Goal: Task Accomplishment & Management: Manage account settings

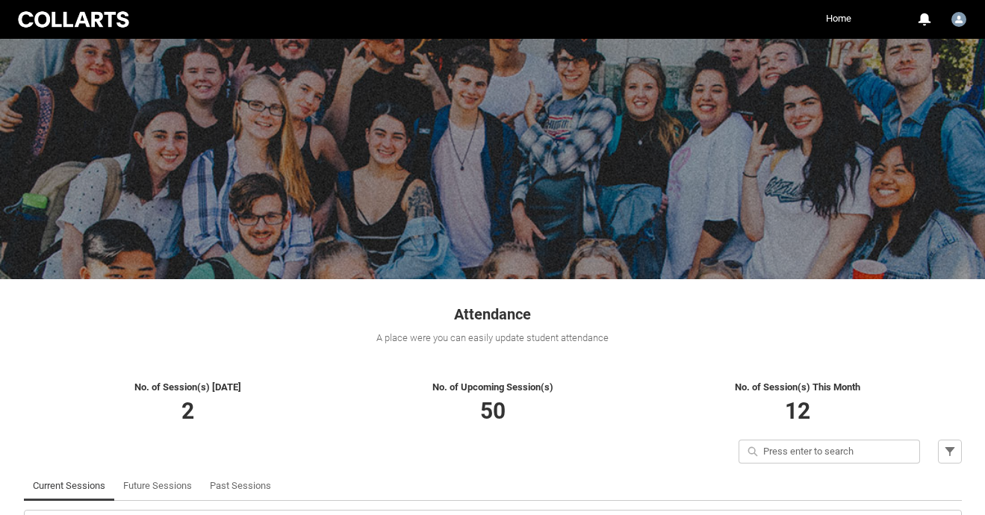
scroll to position [166, 0]
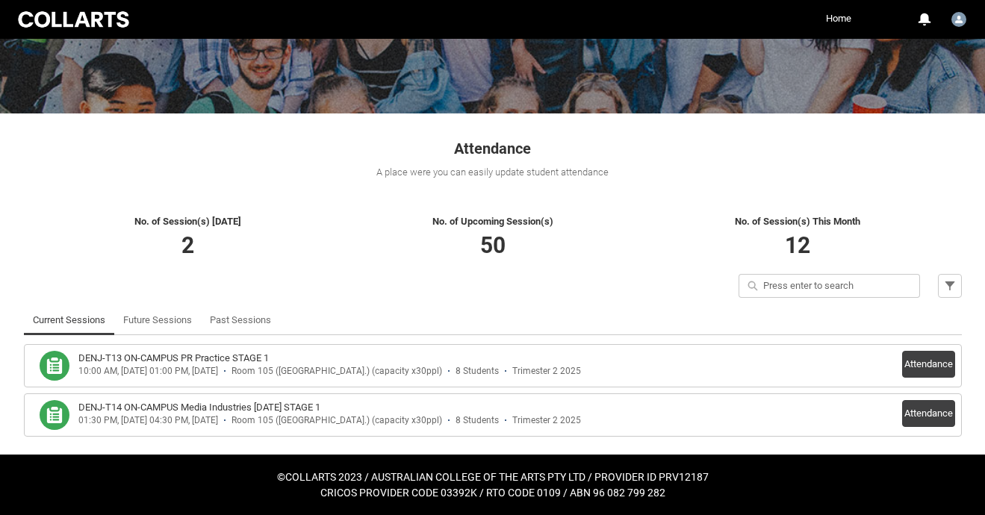
click at [167, 356] on h3 "DENJ-T13 ON-CAMPUS PR Practice STAGE 1" at bounding box center [173, 358] width 191 height 15
click at [938, 354] on button "Attendance" at bounding box center [928, 364] width 53 height 27
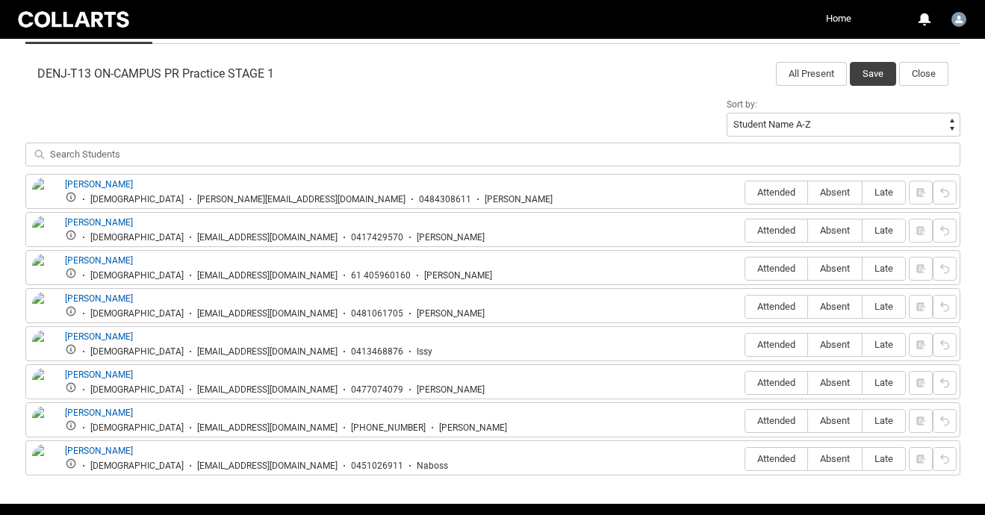
scroll to position [481, 0]
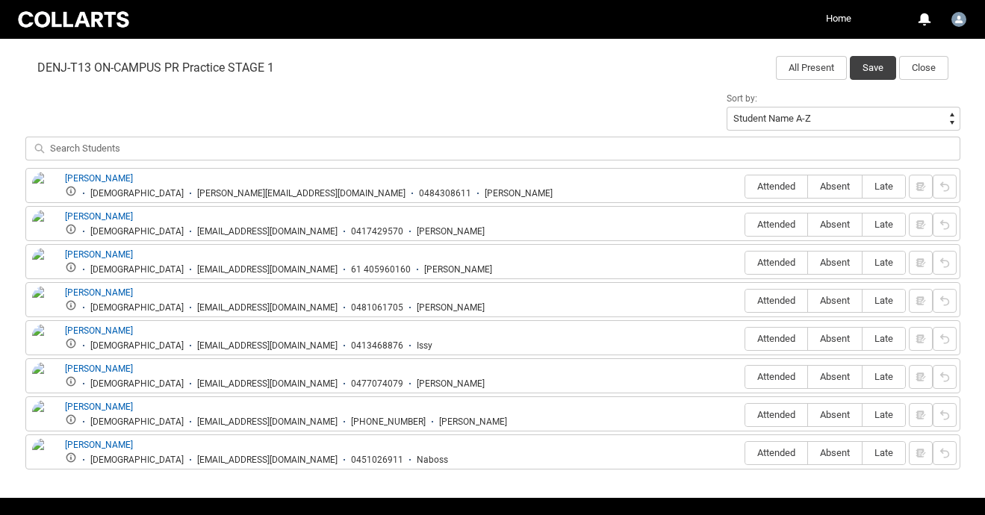
click at [188, 107] on div "Sort by: Student Name A-Z Student Name Z-A Student Last Name A-Z Student Last N…" at bounding box center [492, 128] width 935 height 79
click at [776, 192] on span "Attended" at bounding box center [777, 186] width 62 height 11
click at [746, 187] on input "Attended" at bounding box center [745, 186] width 1 height 1
type lightning-radio-group "Attended"
radio input "true"
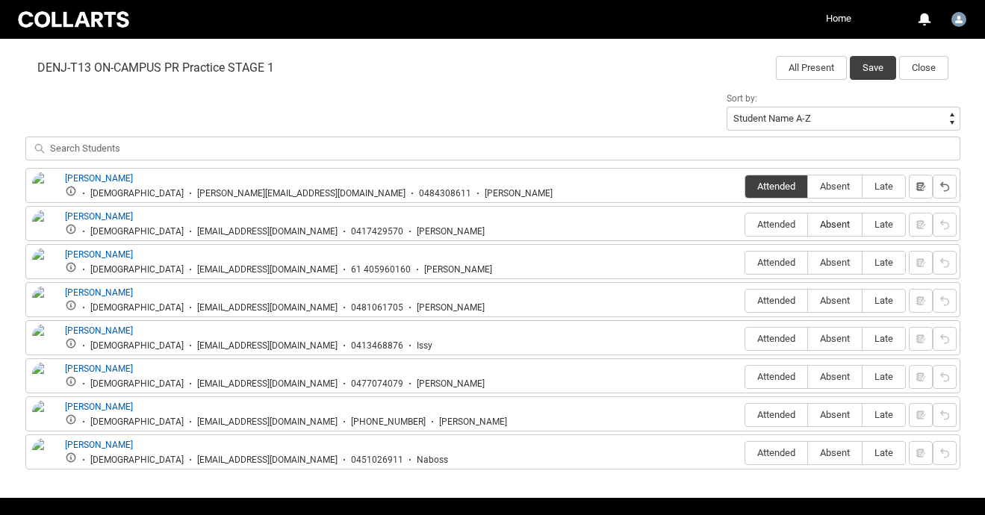
click at [834, 226] on span "Absent" at bounding box center [835, 224] width 54 height 11
click at [808, 225] on input "Absent" at bounding box center [808, 224] width 1 height 1
type lightning-radio-group "Absent"
radio input "true"
click at [831, 262] on span "Absent" at bounding box center [835, 262] width 54 height 11
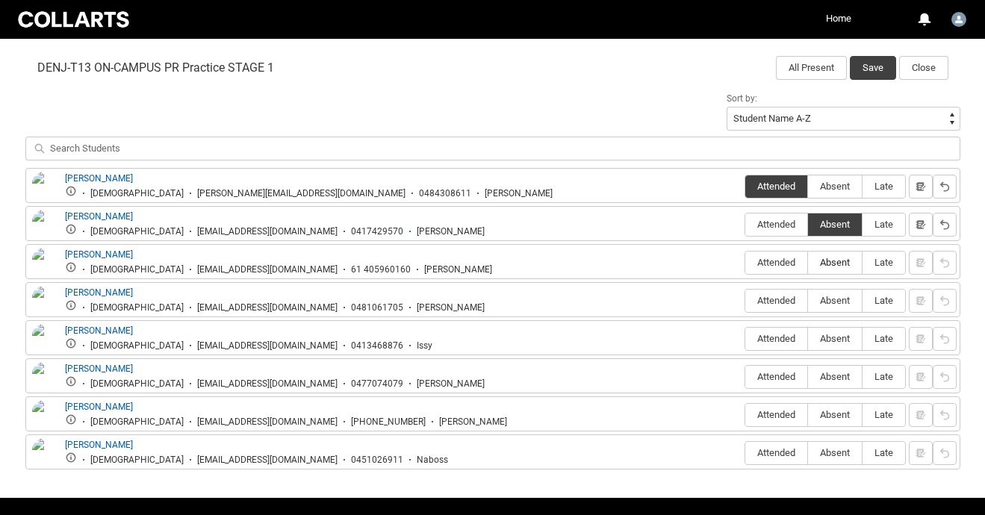
click at [808, 262] on input "Absent" at bounding box center [808, 262] width 1 height 1
type lightning-radio-group "Absent"
radio input "true"
click at [830, 302] on span "Absent" at bounding box center [835, 300] width 54 height 11
click at [808, 301] on input "Absent" at bounding box center [808, 300] width 1 height 1
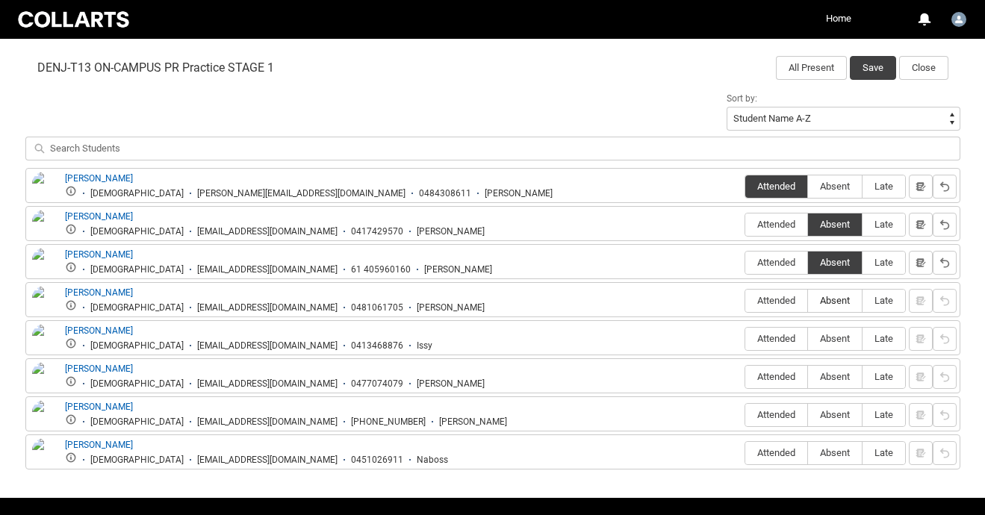
type lightning-radio-group "Absent"
radio input "true"
click at [825, 338] on span "Absent" at bounding box center [835, 338] width 54 height 11
click at [808, 338] on input "Absent" at bounding box center [808, 338] width 1 height 1
type lightning-radio-group "Absent"
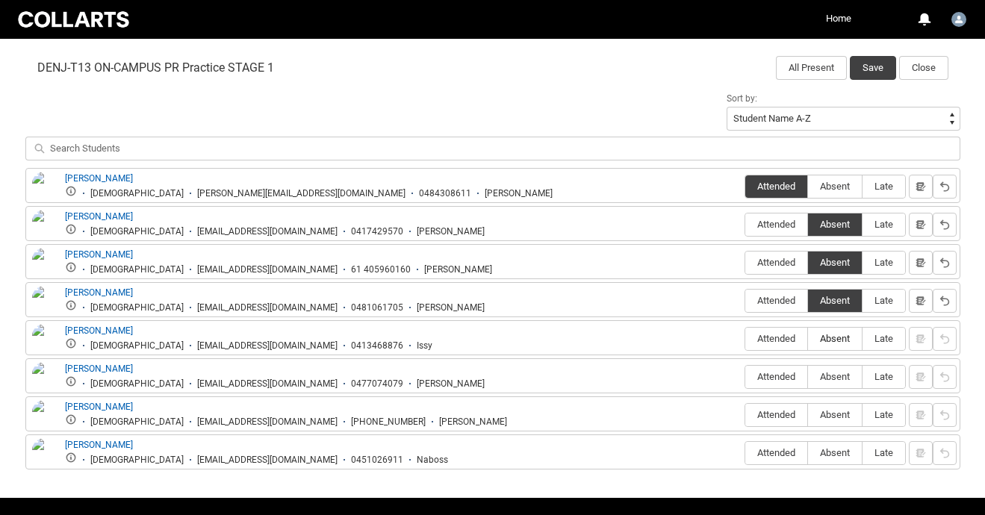
radio input "true"
click at [784, 379] on span "Attended" at bounding box center [777, 376] width 62 height 11
click at [746, 377] on input "Attended" at bounding box center [745, 377] width 1 height 1
type lightning-radio-group "Attended"
radio input "true"
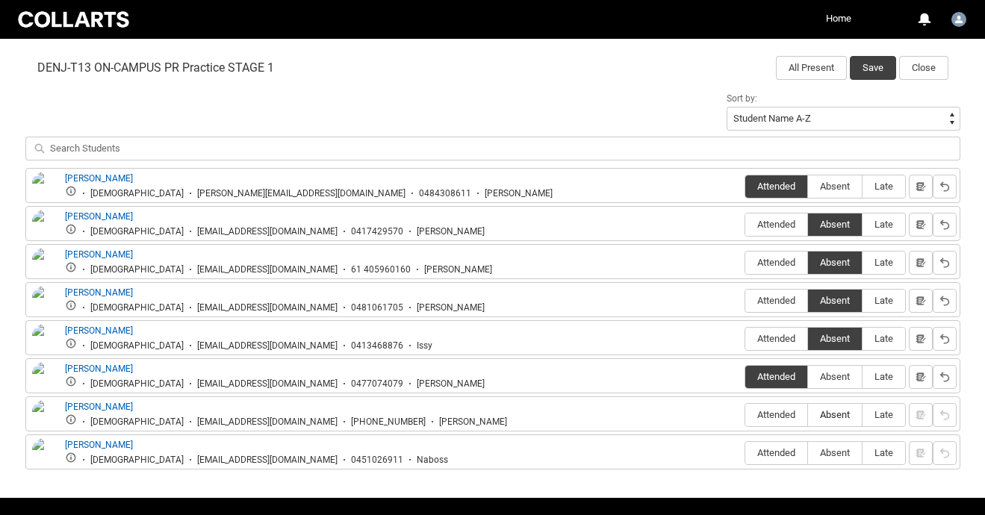
click at [836, 415] on span "Absent" at bounding box center [835, 414] width 54 height 11
click at [808, 415] on input "Absent" at bounding box center [808, 415] width 1 height 1
type lightning-radio-group "Absent"
radio input "true"
click at [827, 451] on span "Absent" at bounding box center [835, 452] width 54 height 11
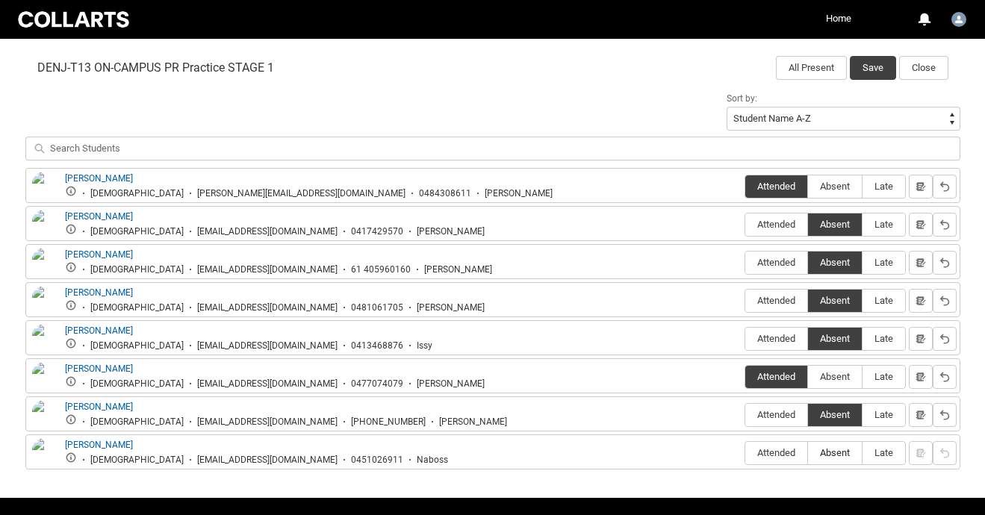
click at [808, 453] on input "Absent" at bounding box center [808, 453] width 1 height 1
type lightning-radio-group "Absent"
radio input "true"
click at [873, 66] on button "Save" at bounding box center [873, 68] width 46 height 24
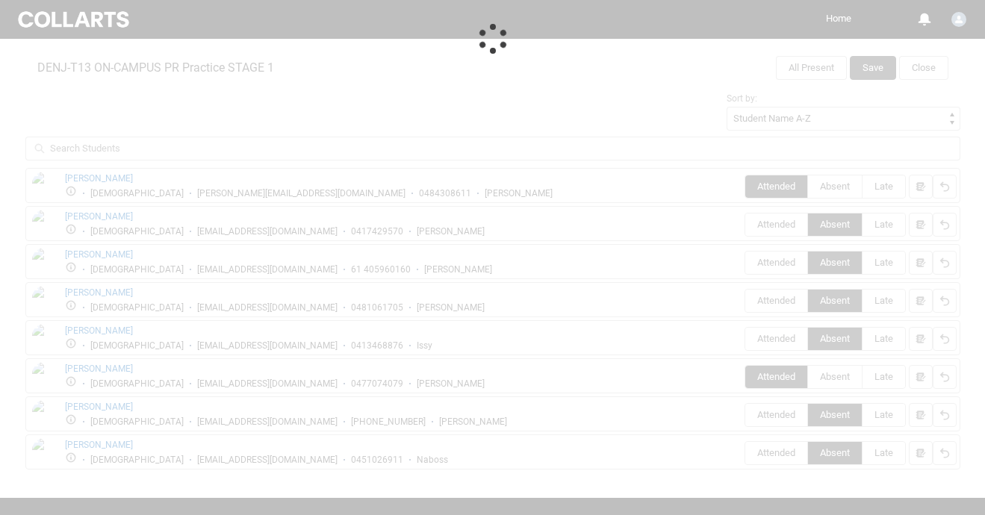
scroll to position [166, 0]
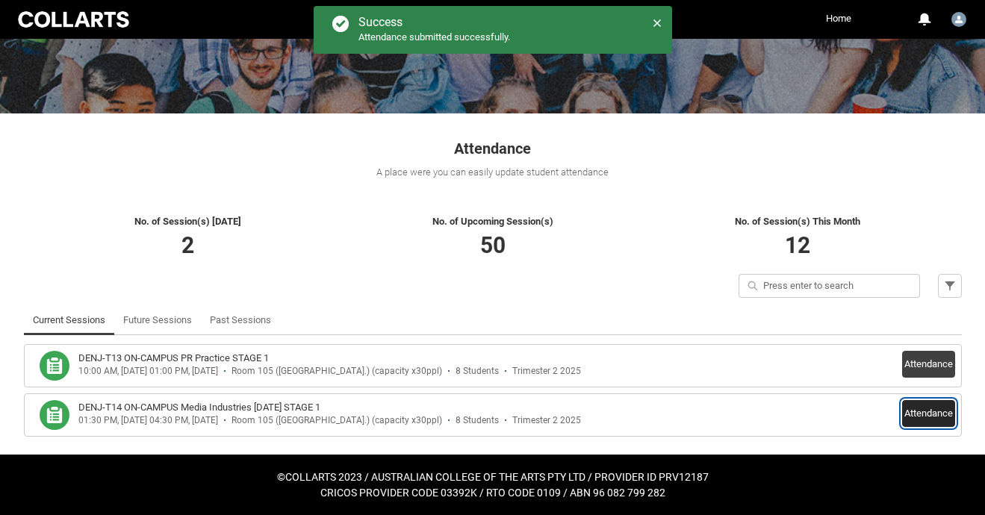
click at [920, 412] on button "Attendance" at bounding box center [928, 413] width 53 height 27
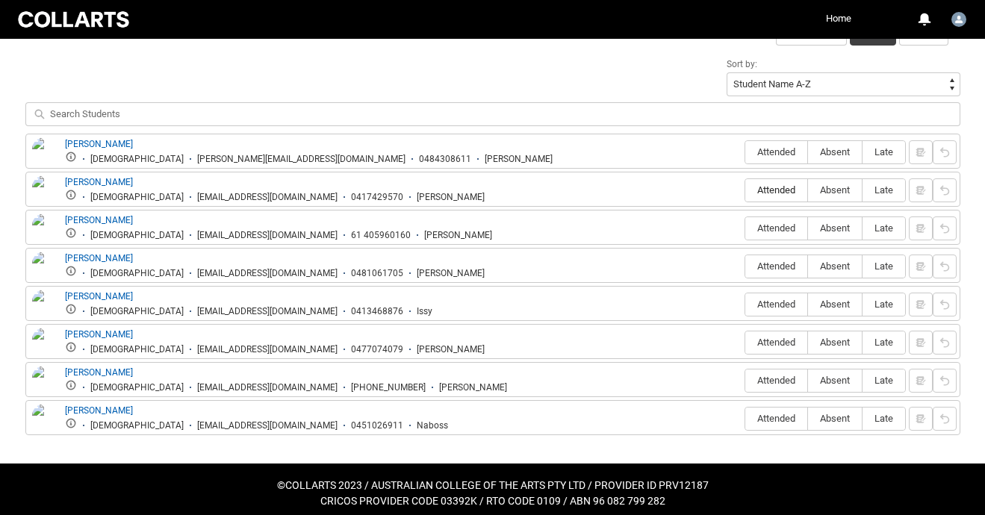
scroll to position [524, 0]
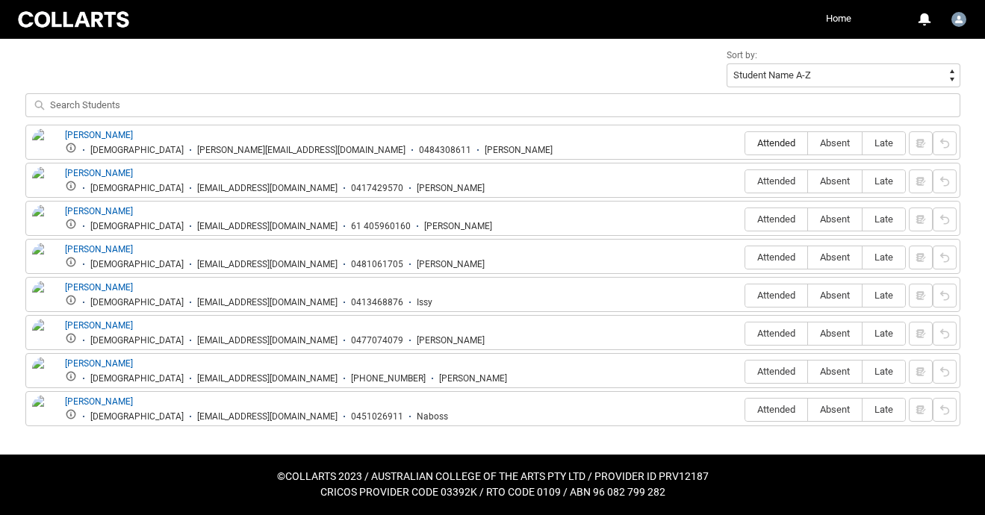
click at [774, 141] on span "Attended" at bounding box center [777, 142] width 62 height 11
click at [746, 143] on input "Attended" at bounding box center [745, 143] width 1 height 1
type lightning-radio-group "Attended"
radio input "true"
click at [834, 184] on span "Absent" at bounding box center [835, 181] width 54 height 11
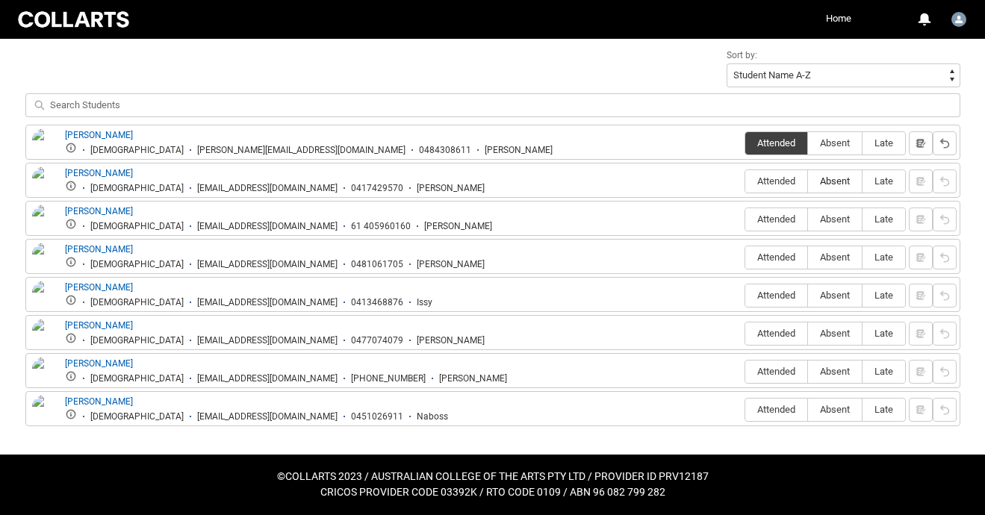
click at [808, 182] on input "Absent" at bounding box center [808, 181] width 1 height 1
type lightning-radio-group "Absent"
radio input "true"
click at [830, 214] on label "Absent" at bounding box center [835, 219] width 54 height 23
click at [808, 219] on input "Absent" at bounding box center [808, 219] width 1 height 1
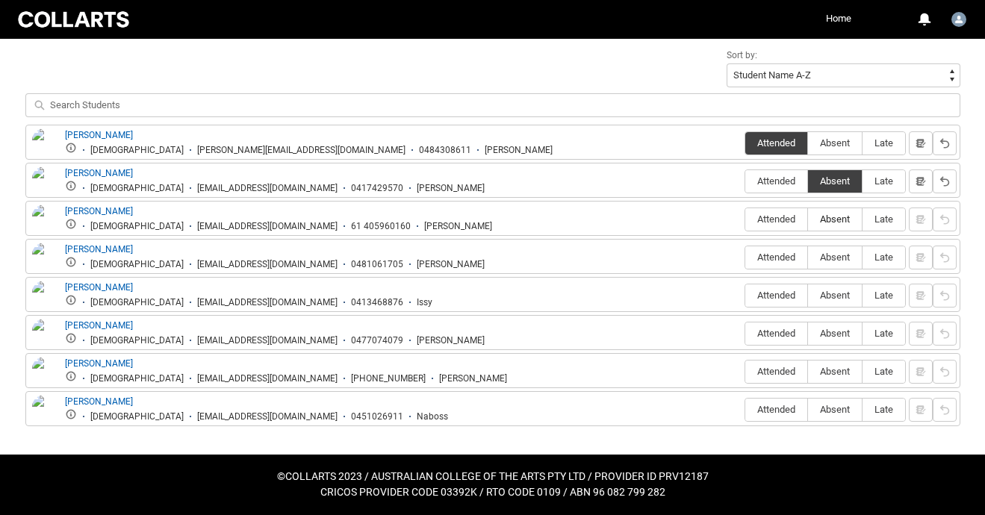
type lightning-radio-group "Absent"
radio input "true"
click at [831, 258] on span "Absent" at bounding box center [835, 257] width 54 height 11
click at [808, 258] on input "Absent" at bounding box center [808, 257] width 1 height 1
type lightning-radio-group "Absent"
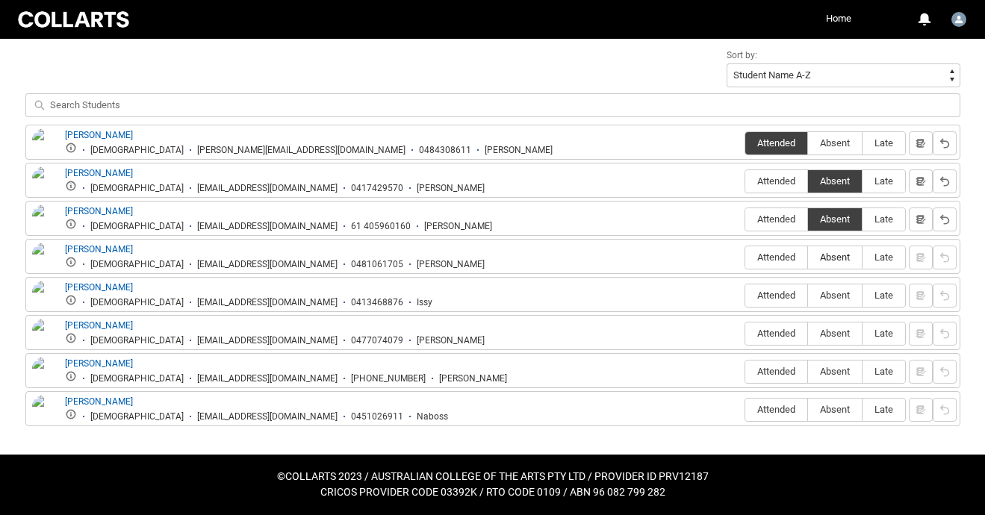
radio input "true"
click at [829, 297] on span "Absent" at bounding box center [835, 295] width 54 height 11
click at [808, 296] on input "Absent" at bounding box center [808, 295] width 1 height 1
type lightning-radio-group "Absent"
radio input "true"
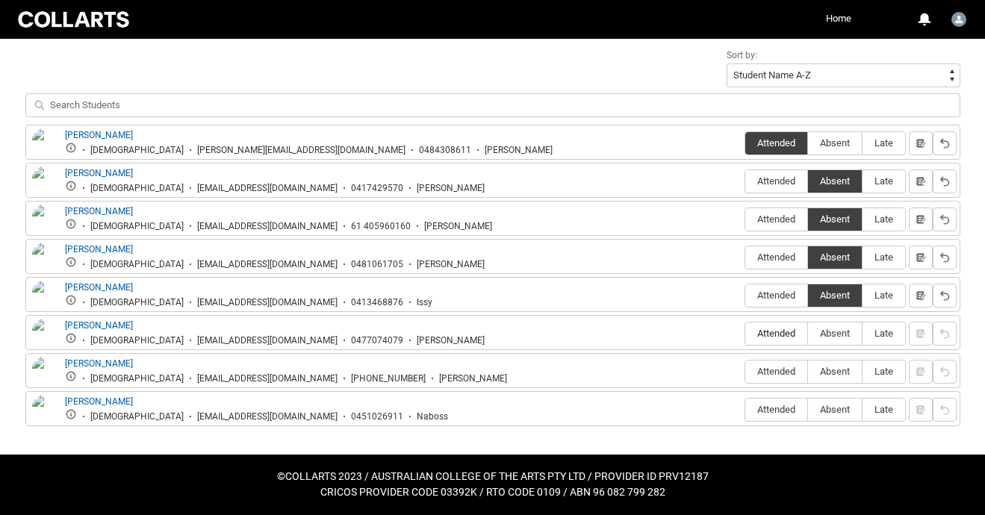
click at [778, 331] on span "Attended" at bounding box center [777, 333] width 62 height 11
click at [746, 333] on input "Attended" at bounding box center [745, 333] width 1 height 1
type lightning-radio-group "Attended"
radio input "true"
click at [822, 374] on span "Absent" at bounding box center [835, 371] width 54 height 11
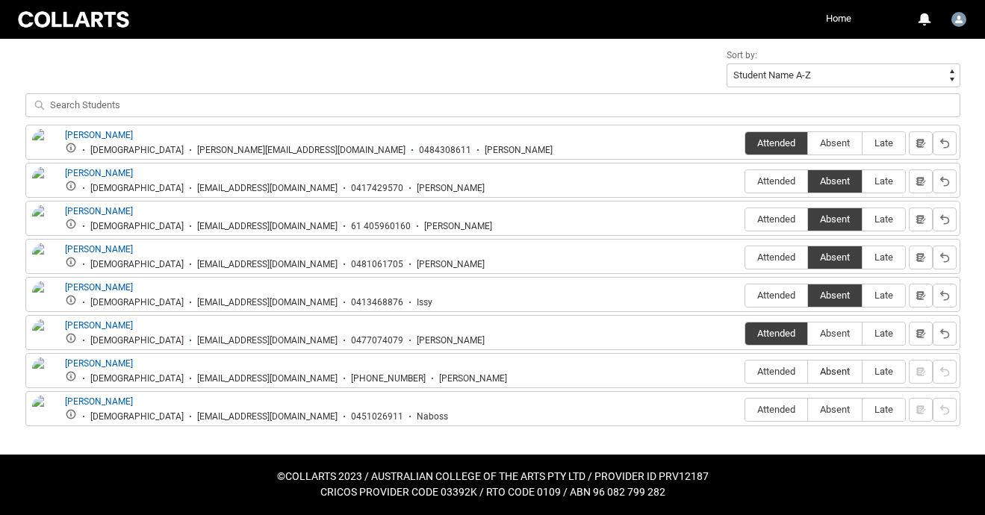
click at [808, 372] on input "Absent" at bounding box center [808, 371] width 1 height 1
type lightning-radio-group "Absent"
radio input "true"
click at [828, 406] on span "Absent" at bounding box center [835, 409] width 54 height 11
click at [808, 409] on input "Absent" at bounding box center [808, 409] width 1 height 1
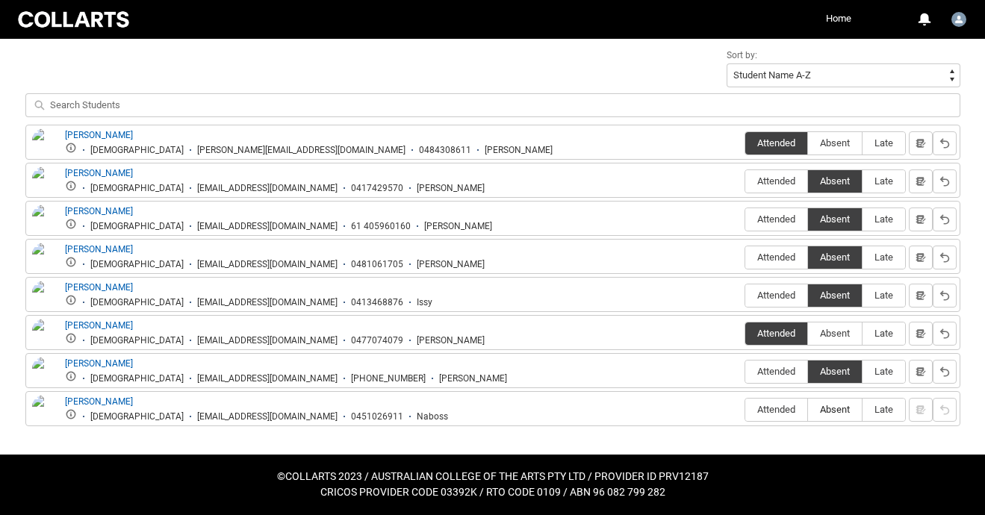
type lightning-radio-group "Absent"
radio input "true"
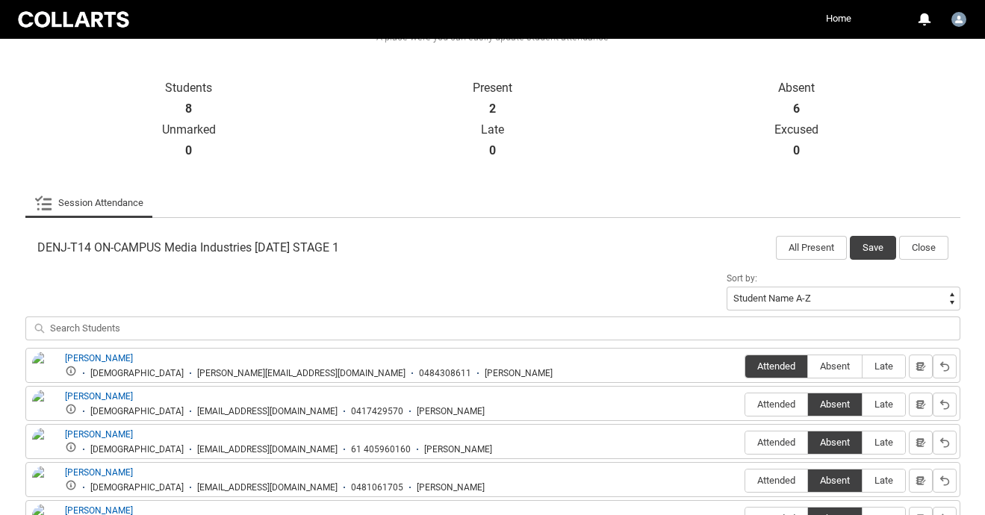
scroll to position [202, 0]
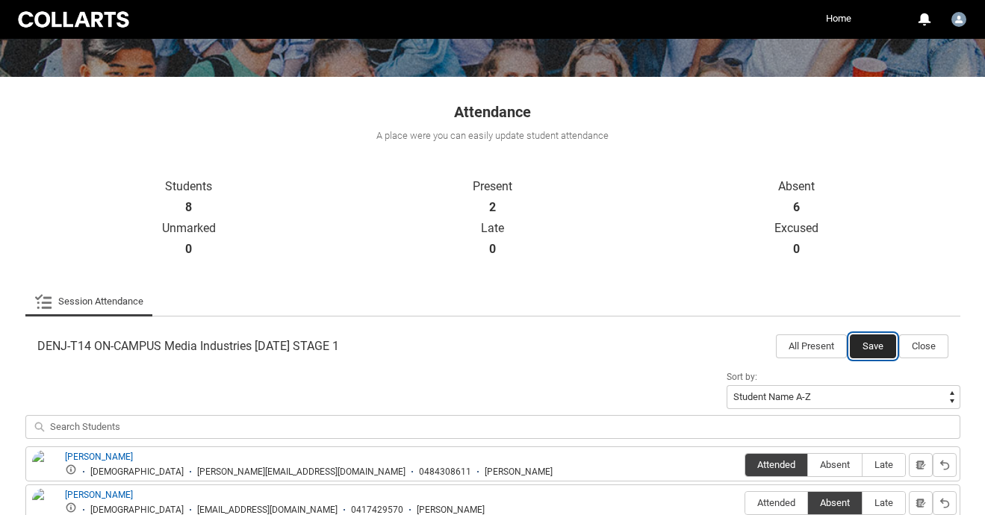
click at [868, 335] on button "Save" at bounding box center [873, 347] width 46 height 24
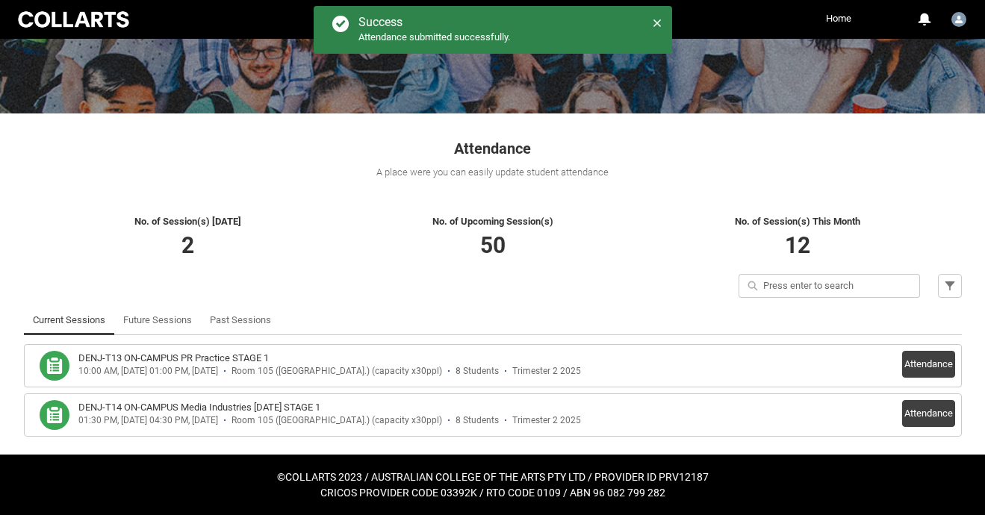
scroll to position [166, 0]
click at [250, 323] on link "Past Sessions" at bounding box center [240, 321] width 61 height 30
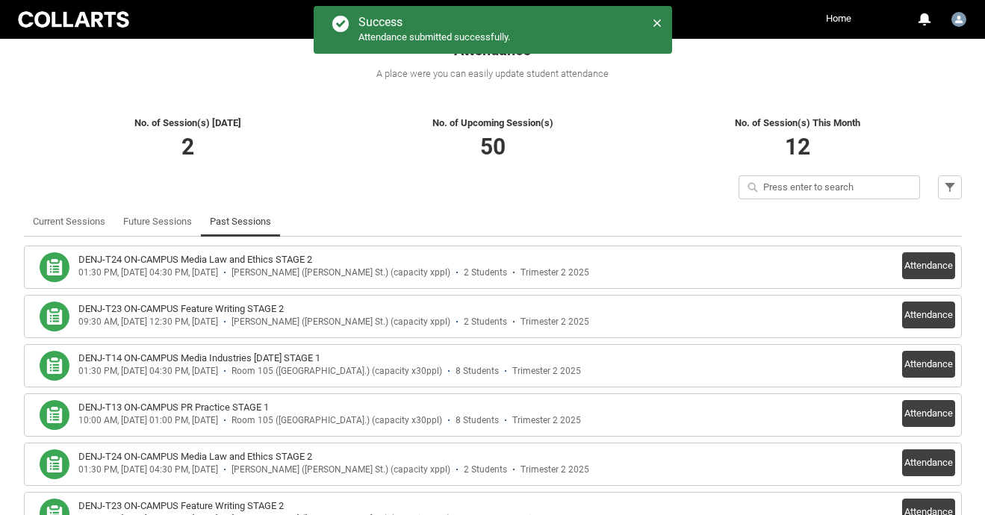
scroll to position [267, 0]
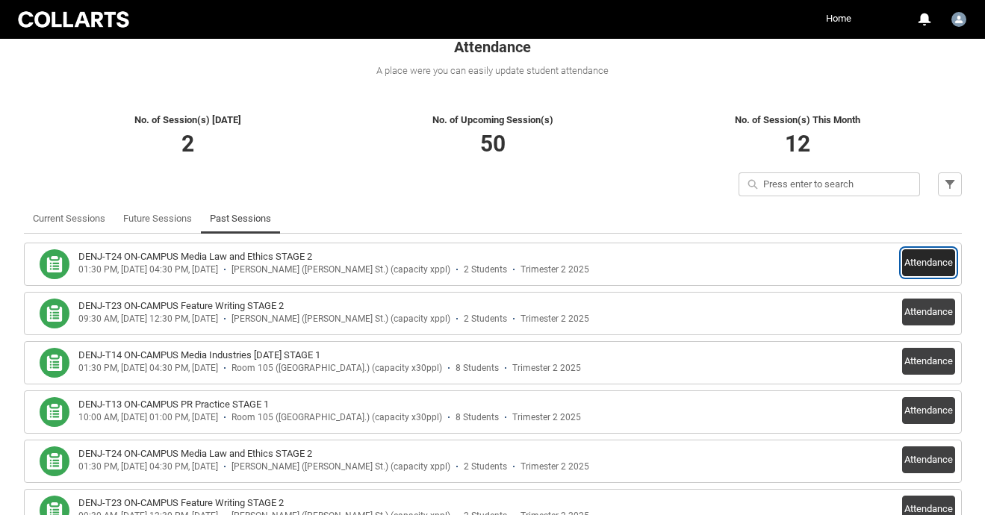
click at [929, 261] on button "Attendance" at bounding box center [928, 263] width 53 height 27
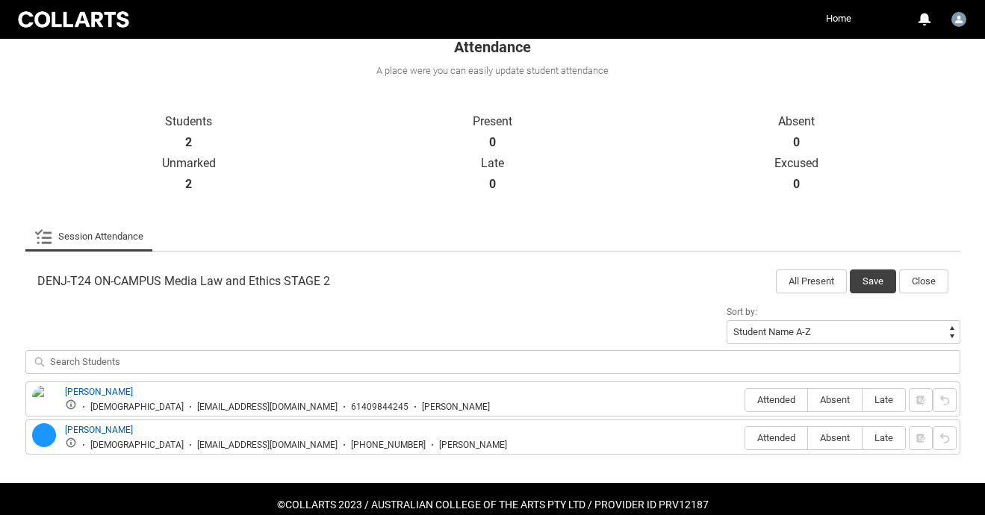
scroll to position [295, 0]
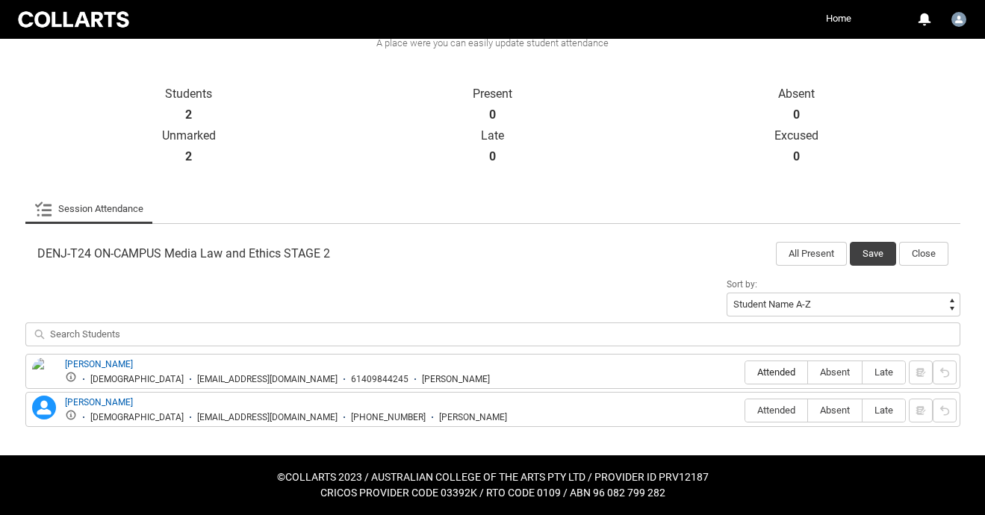
click at [755, 373] on span "Attended" at bounding box center [777, 372] width 62 height 11
click at [746, 373] on input "Attended" at bounding box center [745, 372] width 1 height 1
type lightning-radio-group "Attended"
radio input "true"
click at [828, 409] on span "Absent" at bounding box center [835, 410] width 54 height 11
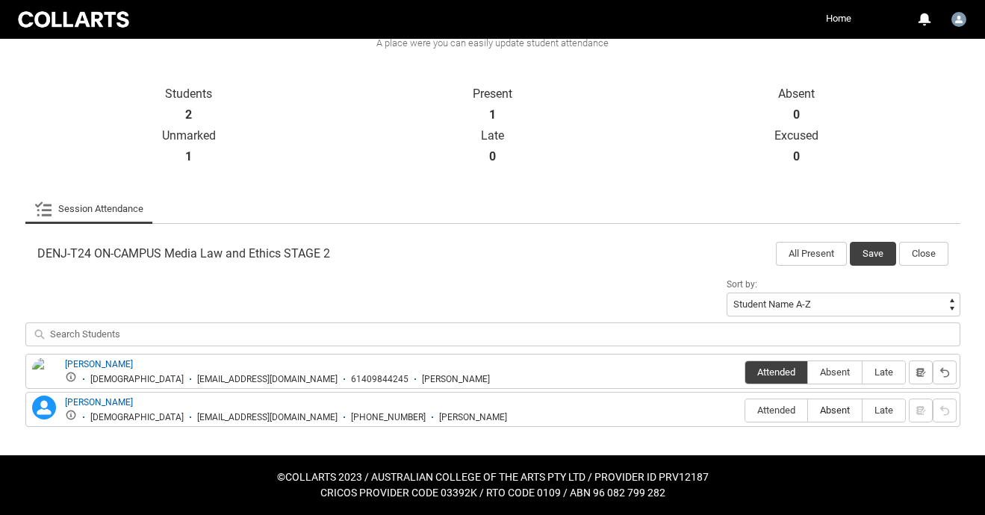
click at [808, 410] on input "Absent" at bounding box center [808, 410] width 1 height 1
type lightning-radio-group "Absent"
radio input "true"
click at [871, 258] on button "Save" at bounding box center [873, 254] width 46 height 24
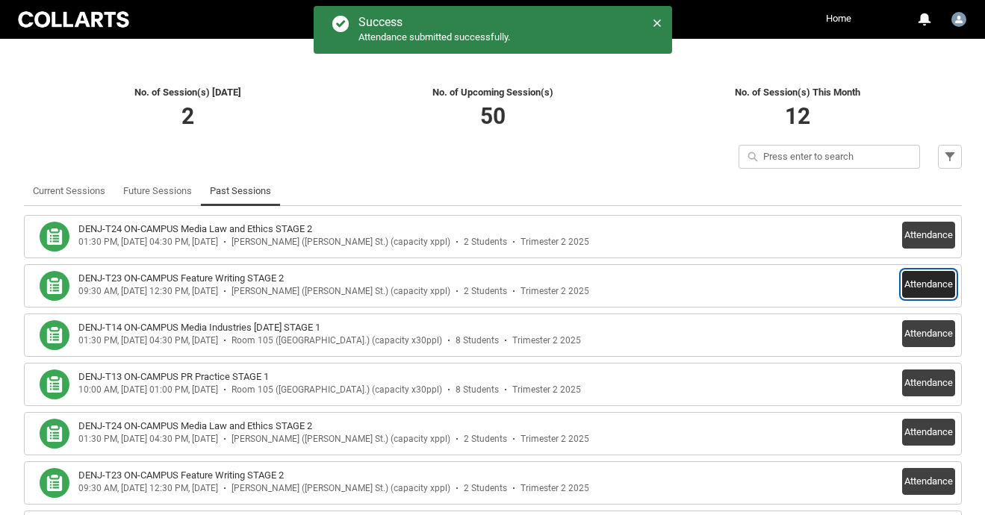
click at [926, 278] on button "Attendance" at bounding box center [928, 284] width 53 height 27
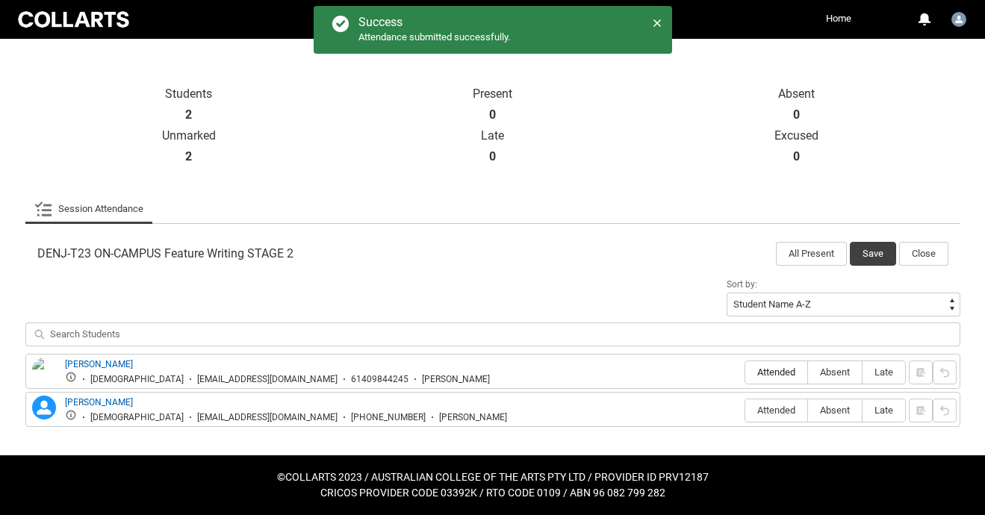
click at [767, 377] on span "Attended" at bounding box center [777, 372] width 62 height 11
click at [746, 373] on input "Attended" at bounding box center [745, 372] width 1 height 1
type lightning-radio-group "Attended"
radio input "true"
click at [867, 246] on button "Save" at bounding box center [873, 254] width 46 height 24
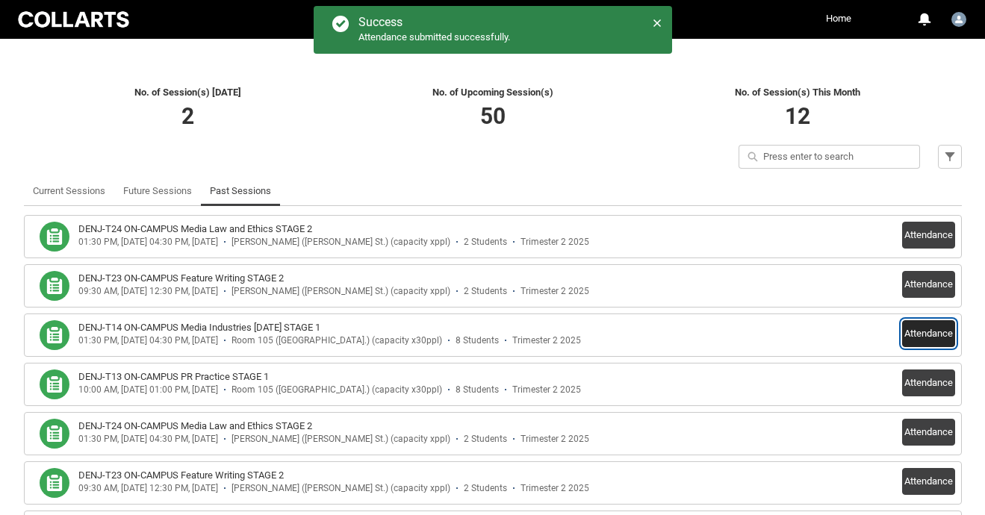
click at [920, 331] on button "Attendance" at bounding box center [928, 333] width 53 height 27
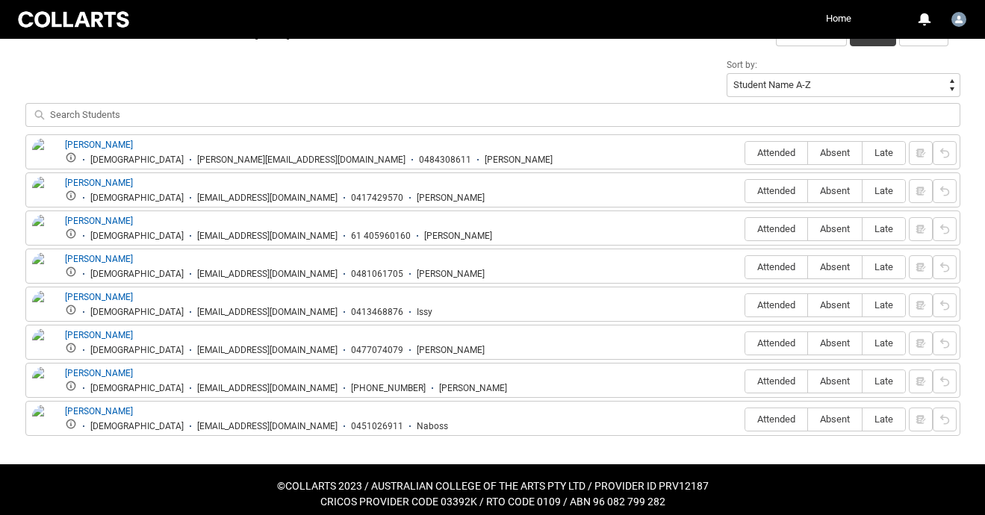
scroll to position [521, 0]
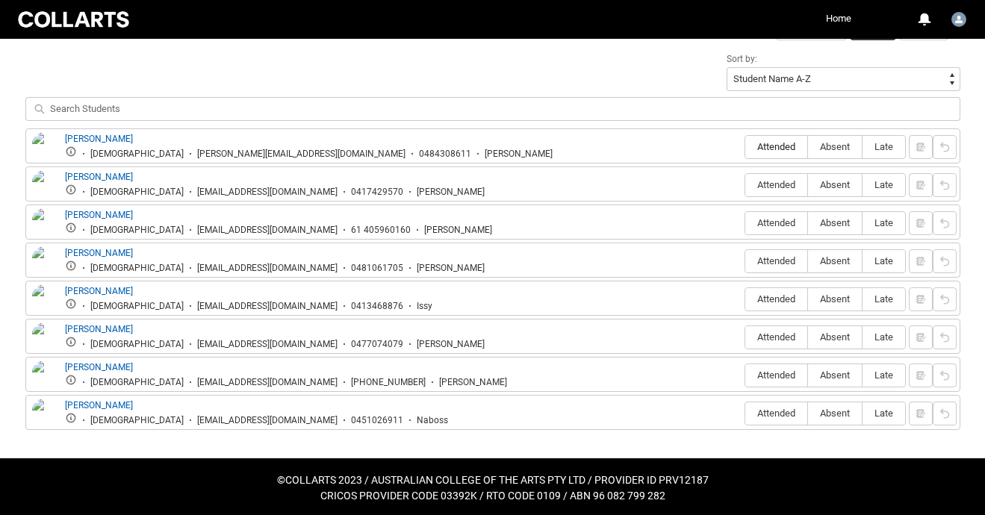
click at [768, 140] on label "Attended" at bounding box center [777, 147] width 62 height 23
click at [746, 146] on input "Attended" at bounding box center [745, 146] width 1 height 1
type lightning-radio-group "Attended"
radio input "true"
click at [830, 187] on span "Absent" at bounding box center [835, 184] width 54 height 11
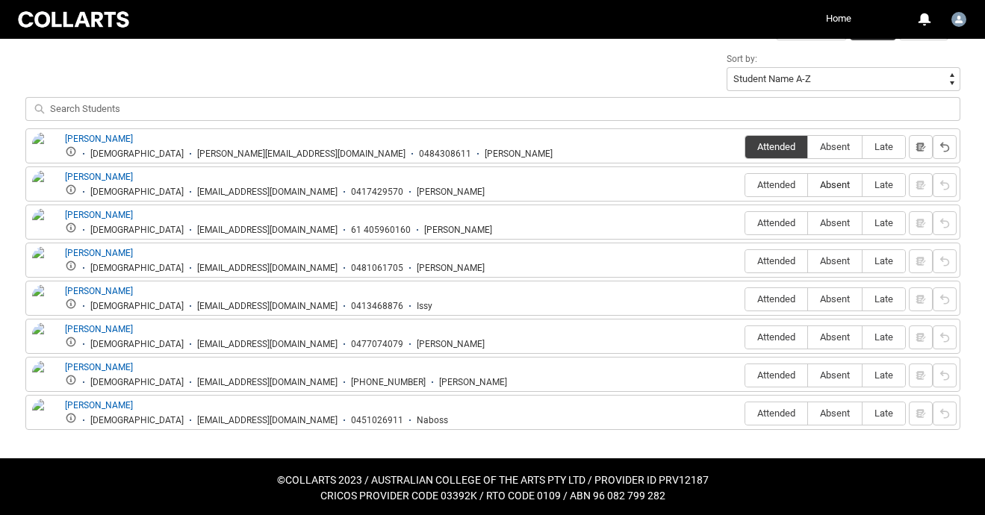
click at [808, 185] on input "Absent" at bounding box center [808, 185] width 1 height 1
type lightning-radio-group "Absent"
radio input "true"
click at [761, 223] on span "Attended" at bounding box center [777, 222] width 62 height 11
click at [746, 223] on input "Attended" at bounding box center [745, 223] width 1 height 1
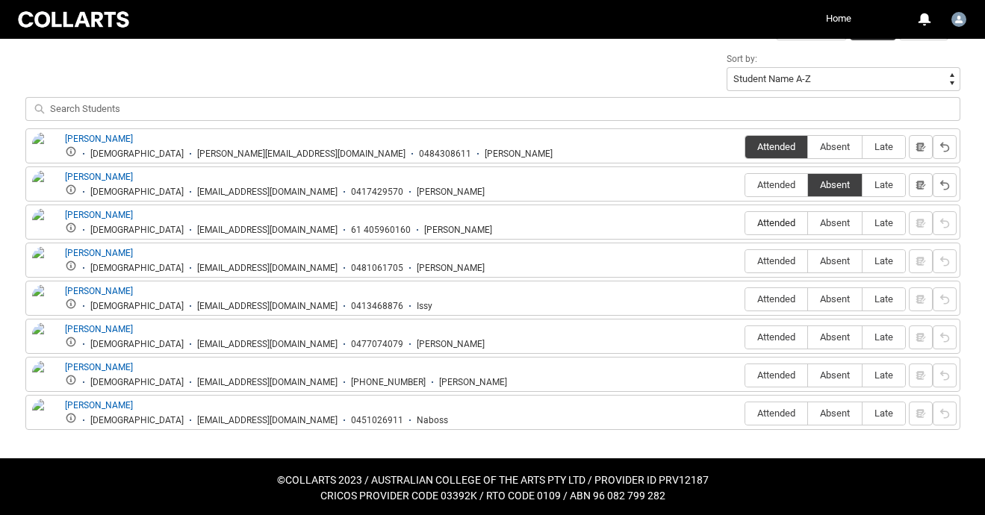
type lightning-radio-group "Attended"
radio input "true"
click at [760, 259] on span "Attended" at bounding box center [777, 261] width 62 height 11
click at [746, 261] on input "Attended" at bounding box center [745, 261] width 1 height 1
type lightning-radio-group "Attended"
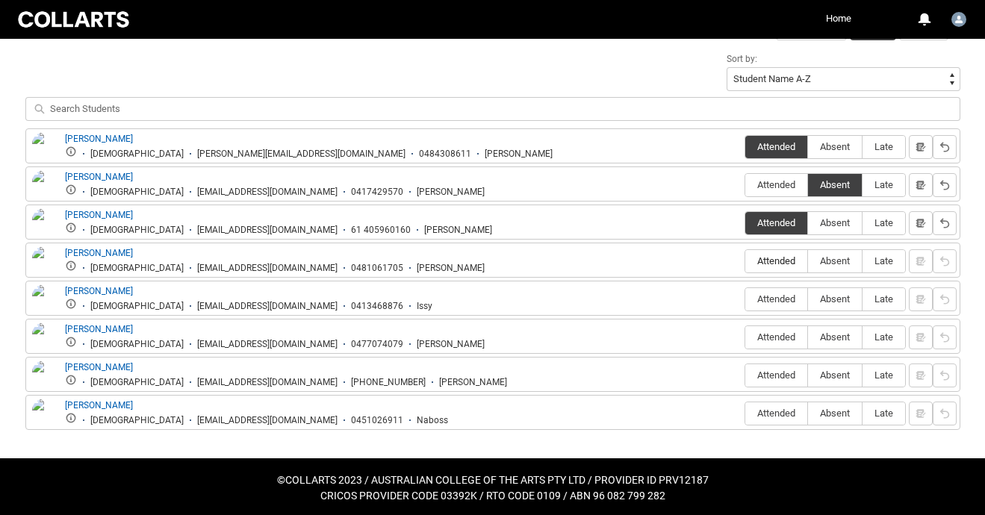
radio input "true"
click at [839, 294] on span "Absent" at bounding box center [835, 299] width 54 height 11
click at [808, 299] on input "Absent" at bounding box center [808, 299] width 1 height 1
type lightning-radio-group "Absent"
radio input "true"
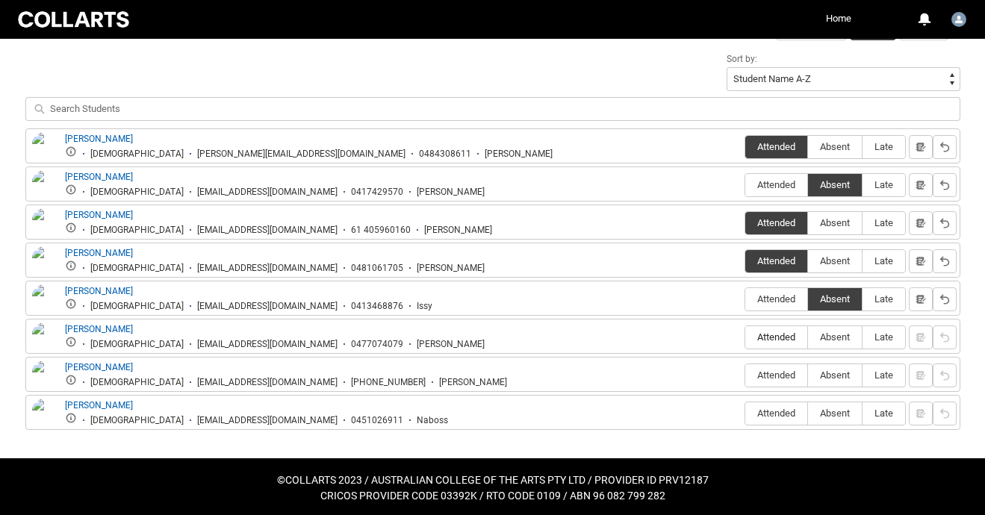
click at [769, 332] on span "Attended" at bounding box center [777, 337] width 62 height 11
click at [746, 337] on input "Attended" at bounding box center [745, 337] width 1 height 1
type lightning-radio-group "Attended"
radio input "true"
click at [769, 366] on label "Attended" at bounding box center [777, 376] width 62 height 23
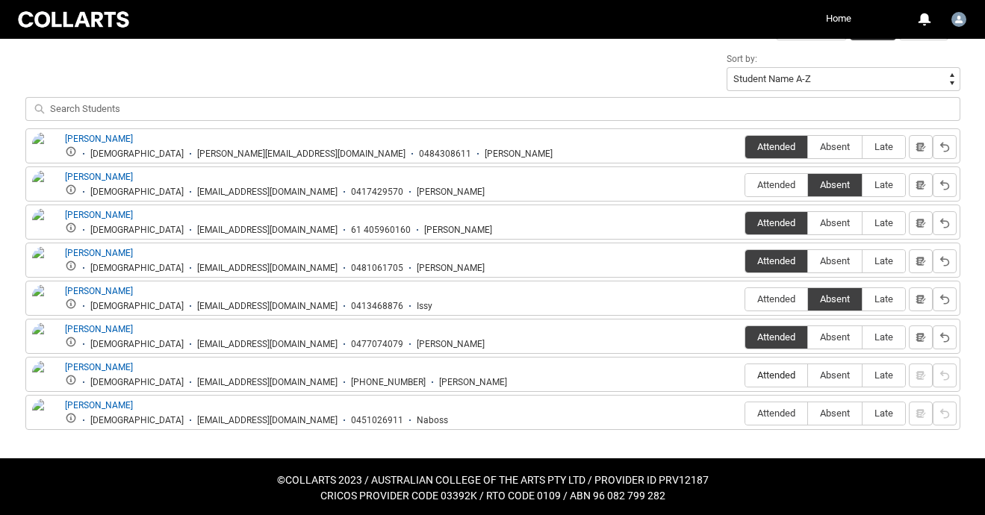
click at [746, 375] on input "Attended" at bounding box center [745, 375] width 1 height 1
type lightning-radio-group "Attended"
radio input "true"
click at [839, 413] on span "Absent" at bounding box center [835, 413] width 54 height 11
click at [808, 413] on input "Absent" at bounding box center [808, 413] width 1 height 1
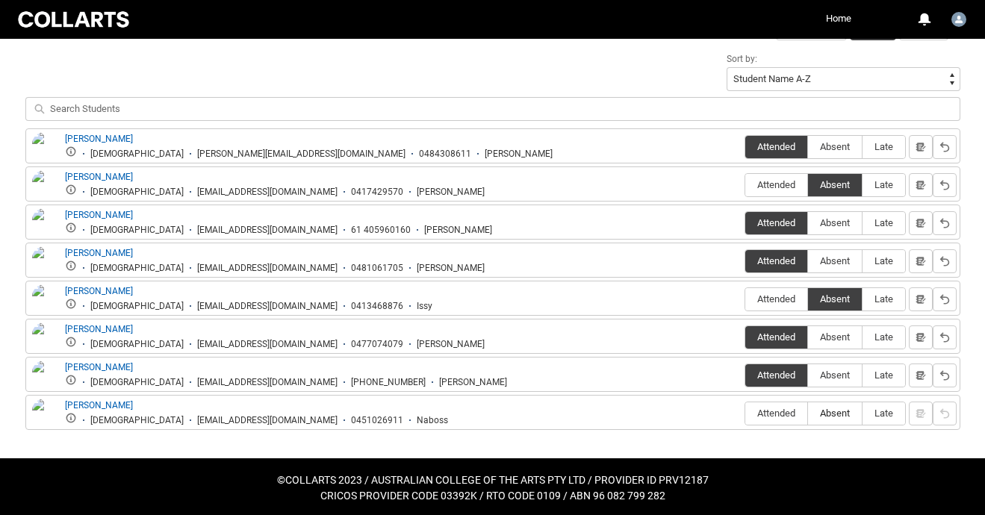
type lightning-radio-group "Absent"
radio input "true"
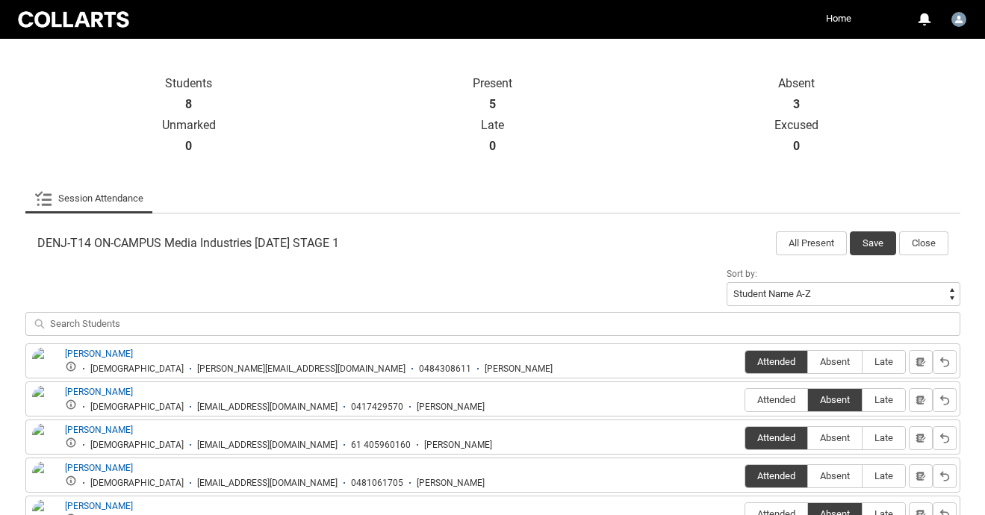
scroll to position [283, 0]
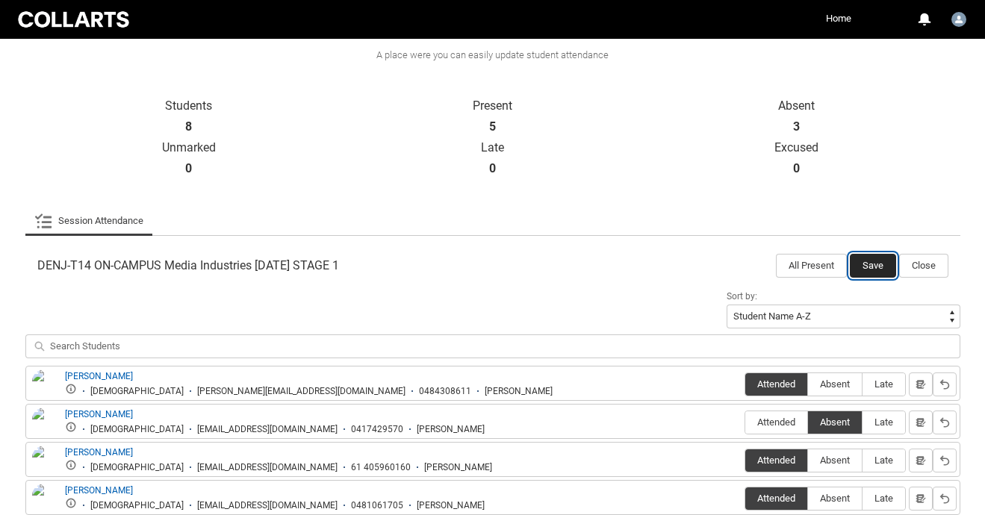
click at [867, 259] on button "Save" at bounding box center [873, 266] width 46 height 24
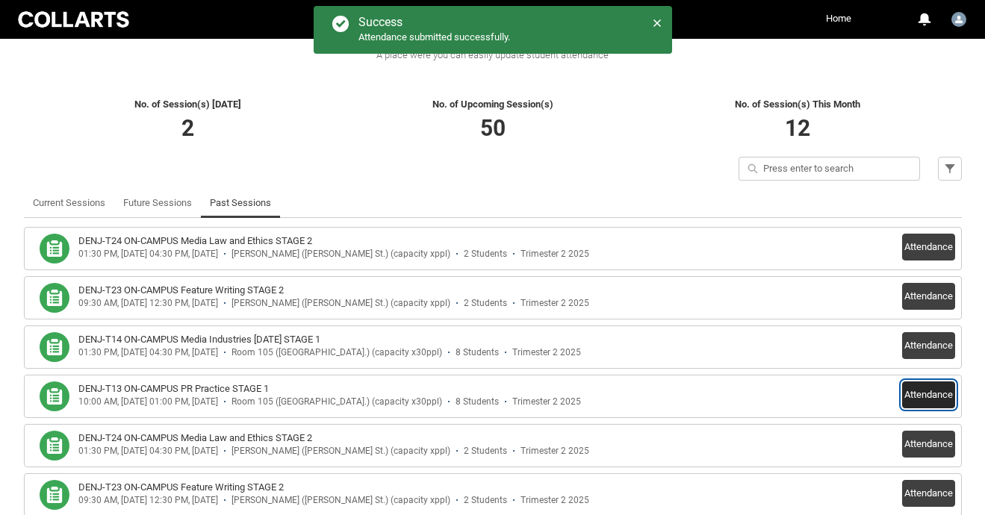
click at [929, 397] on button "Attendance" at bounding box center [928, 395] width 53 height 27
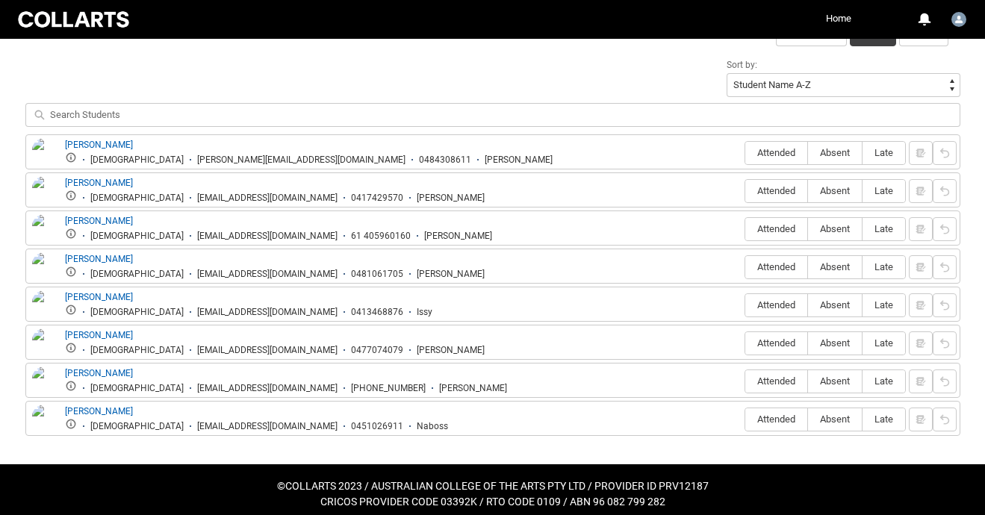
scroll to position [518, 0]
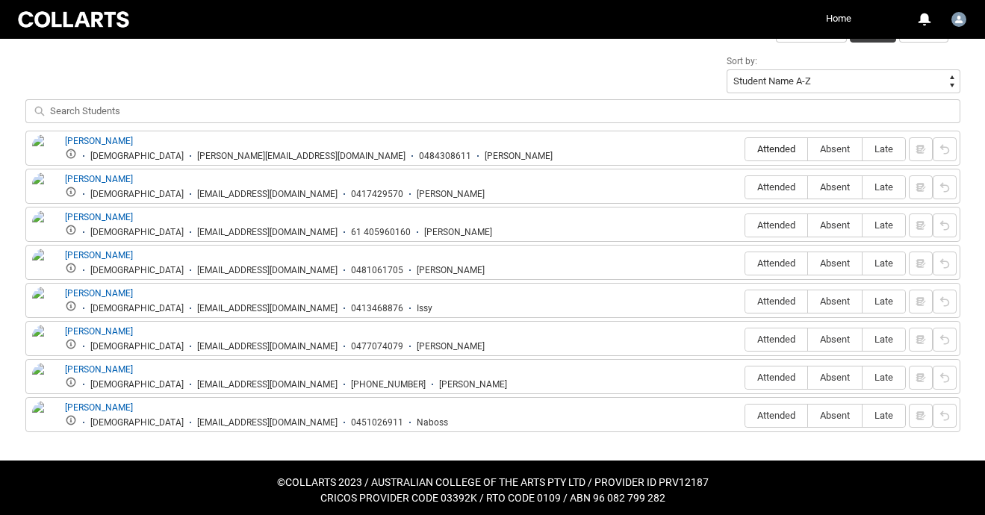
click at [765, 146] on span "Attended" at bounding box center [777, 148] width 62 height 11
click at [746, 149] on input "Attended" at bounding box center [745, 149] width 1 height 1
type lightning-radio-group "Attended"
radio input "true"
click at [833, 186] on span "Absent" at bounding box center [835, 187] width 54 height 11
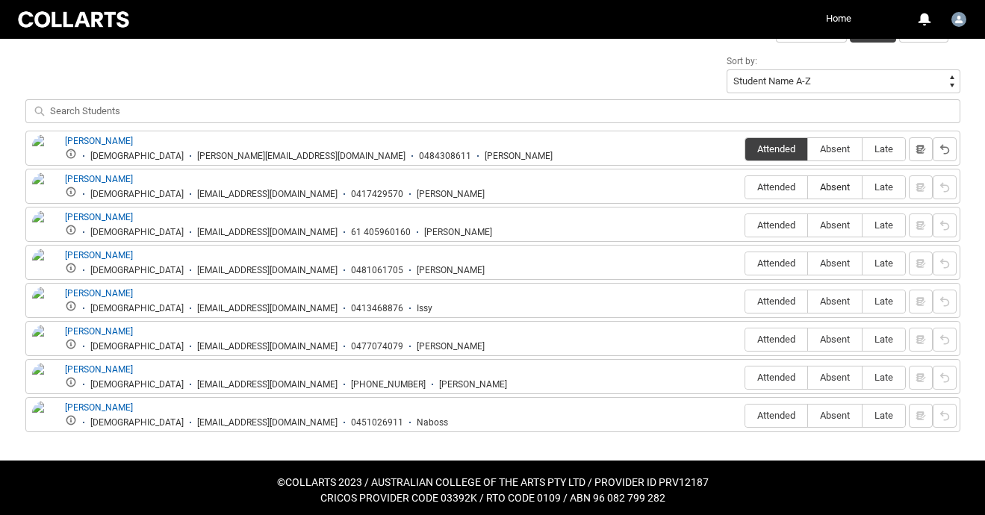
click at [808, 187] on input "Absent" at bounding box center [808, 187] width 1 height 1
type lightning-radio-group "Absent"
radio input "true"
click at [769, 223] on span "Attended" at bounding box center [777, 225] width 62 height 11
click at [746, 225] on input "Attended" at bounding box center [745, 225] width 1 height 1
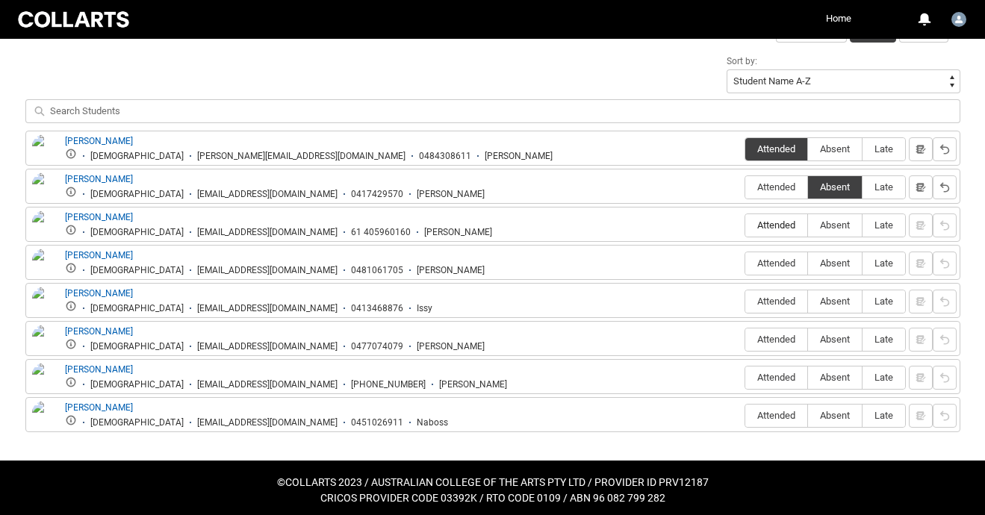
type lightning-radio-group "Attended"
radio input "true"
click at [762, 261] on span "Attended" at bounding box center [777, 263] width 62 height 11
click at [746, 263] on input "Attended" at bounding box center [745, 263] width 1 height 1
type lightning-radio-group "Attended"
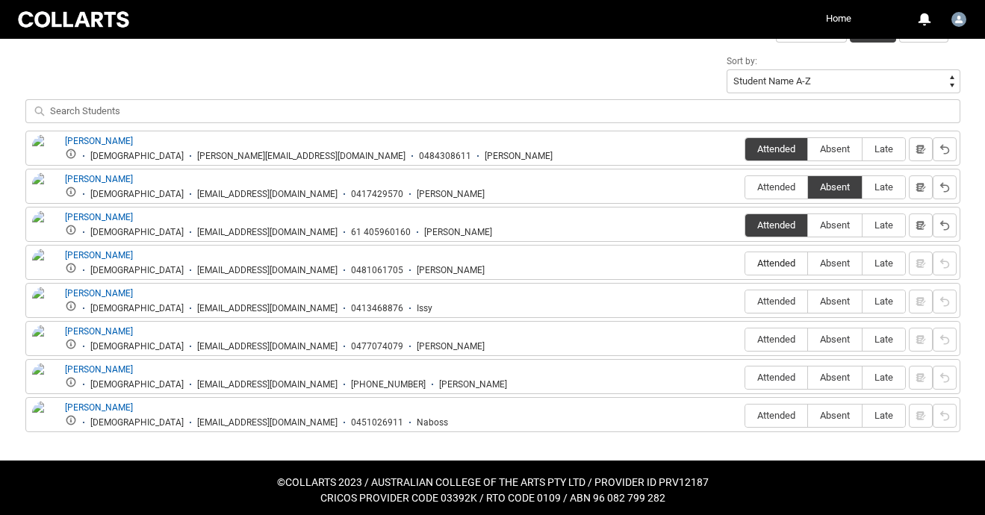
radio input "true"
click at [833, 305] on span "Absent" at bounding box center [835, 301] width 54 height 11
click at [808, 302] on input "Absent" at bounding box center [808, 301] width 1 height 1
type lightning-radio-group "Absent"
radio input "true"
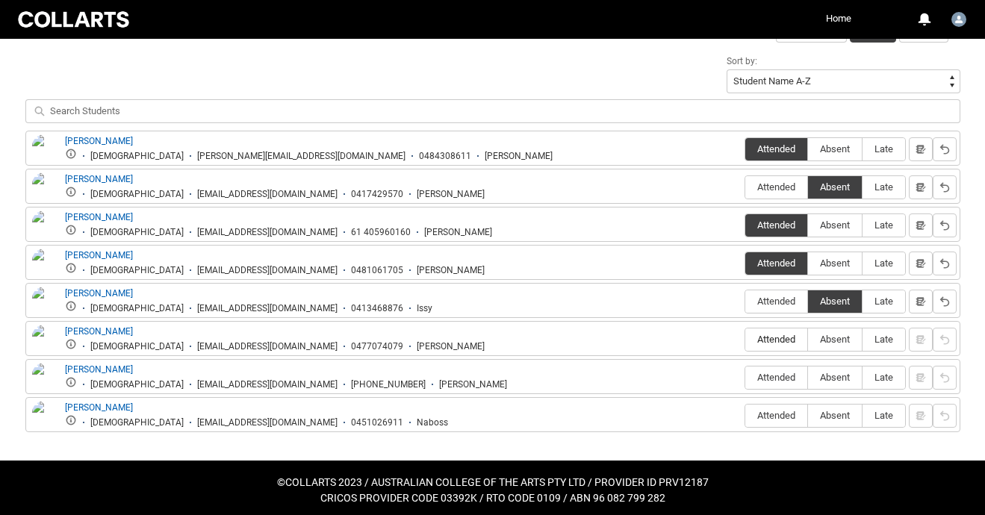
click at [769, 338] on span "Attended" at bounding box center [777, 339] width 62 height 11
click at [746, 339] on input "Attended" at bounding box center [745, 339] width 1 height 1
type lightning-radio-group "Attended"
radio input "true"
click at [771, 382] on span "Attended" at bounding box center [777, 377] width 62 height 11
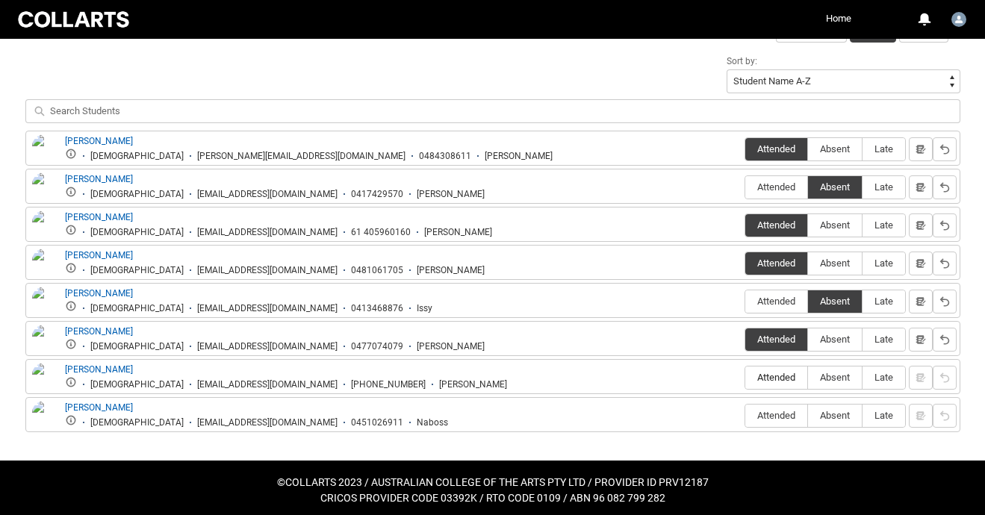
click at [746, 378] on input "Attended" at bounding box center [745, 377] width 1 height 1
type lightning-radio-group "Attended"
radio input "true"
click at [832, 416] on span "Absent" at bounding box center [835, 415] width 54 height 11
click at [808, 416] on input "Absent" at bounding box center [808, 415] width 1 height 1
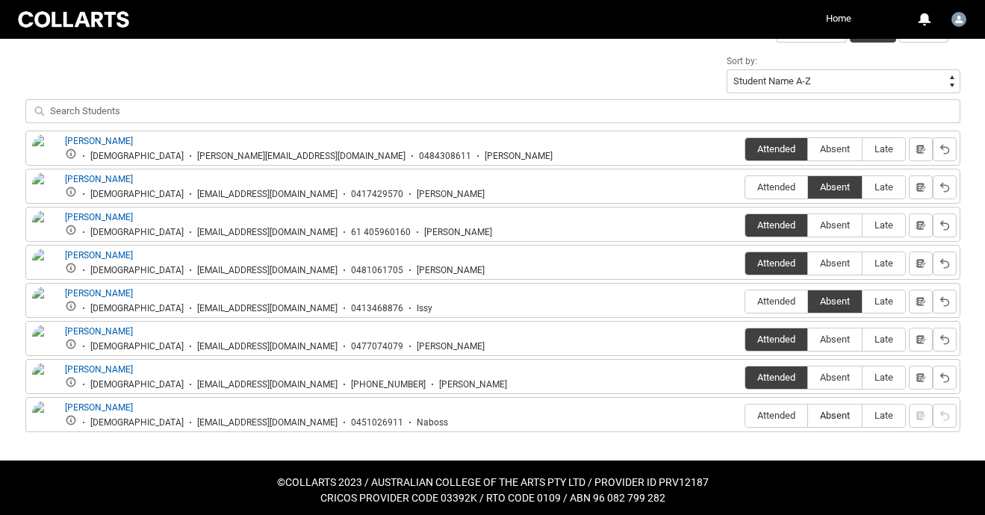
type lightning-radio-group "Absent"
radio input "true"
click at [820, 256] on label "Absent" at bounding box center [835, 264] width 54 height 23
click at [808, 263] on input "Absent" at bounding box center [808, 263] width 1 height 1
type lightning-radio-group "Absent"
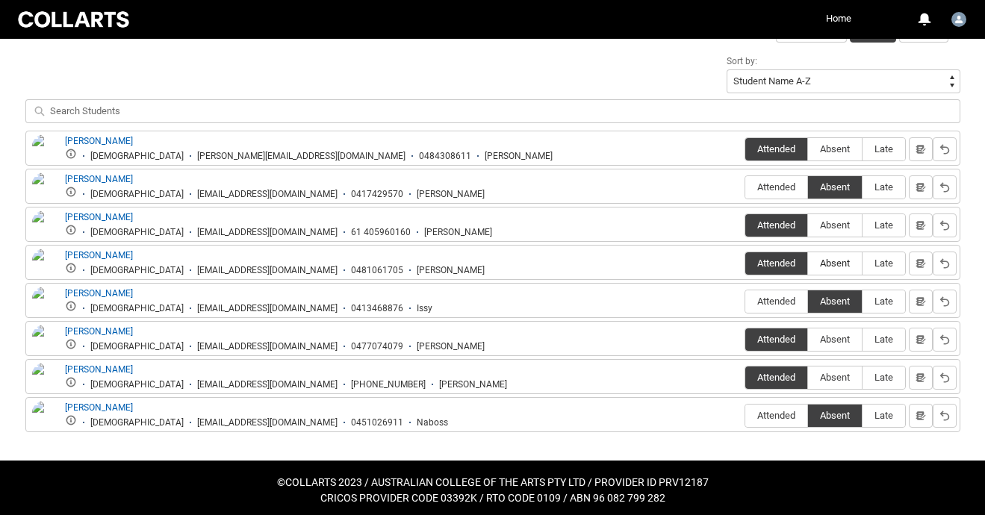
radio input "true"
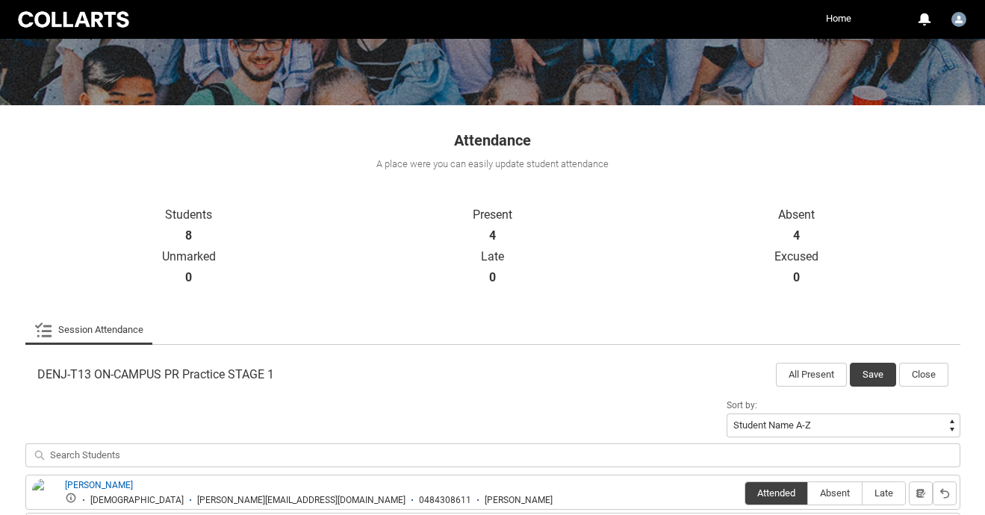
scroll to position [179, 0]
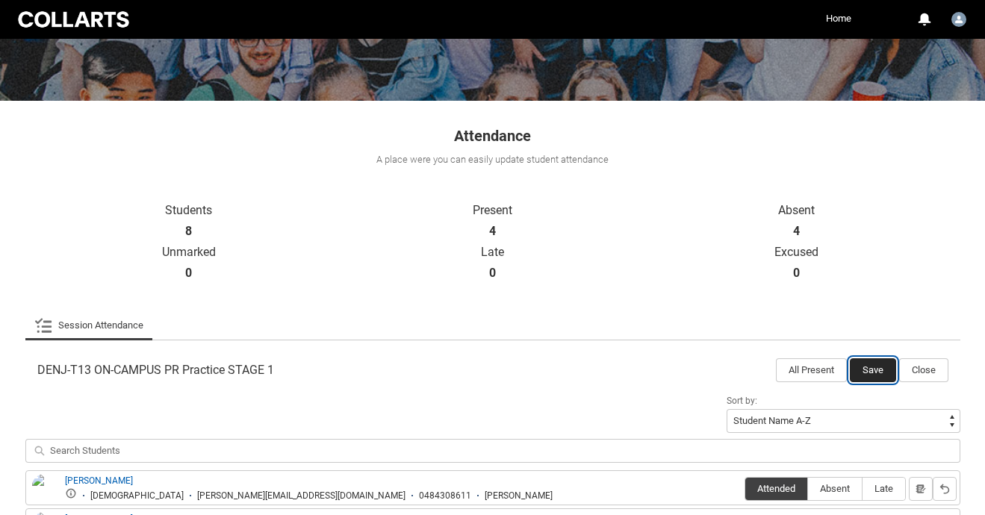
click at [868, 365] on button "Save" at bounding box center [873, 371] width 46 height 24
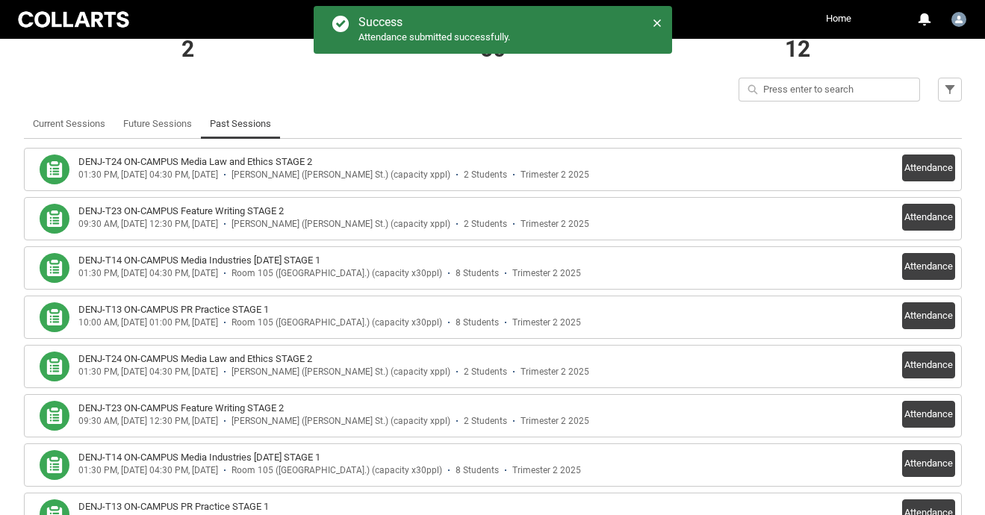
scroll to position [365, 0]
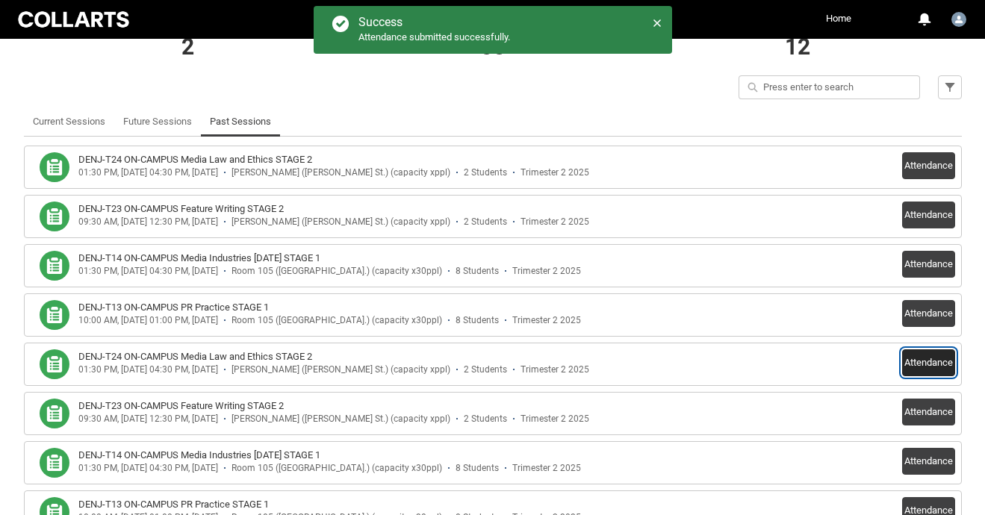
click at [914, 359] on button "Attendance" at bounding box center [928, 363] width 53 height 27
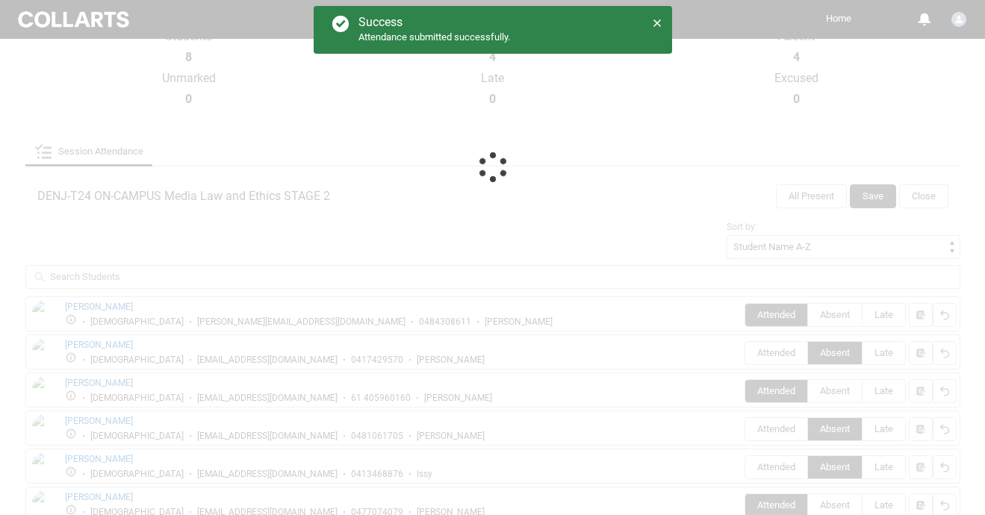
scroll to position [295, 0]
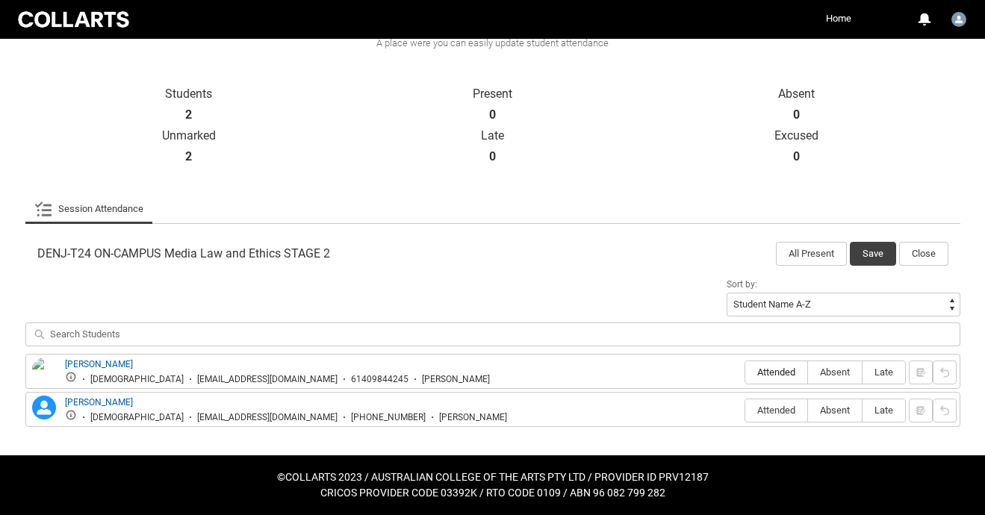
click at [764, 379] on label "Attended" at bounding box center [777, 373] width 62 height 23
click at [746, 373] on input "Attended" at bounding box center [745, 372] width 1 height 1
type lightning-radio-group "Attended"
radio input "true"
click at [864, 259] on button "Save" at bounding box center [873, 254] width 46 height 24
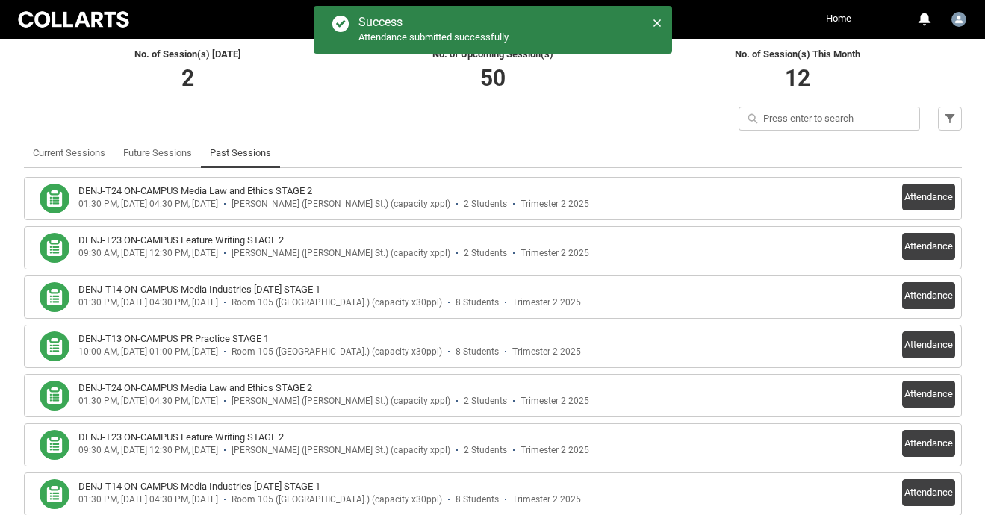
scroll to position [337, 0]
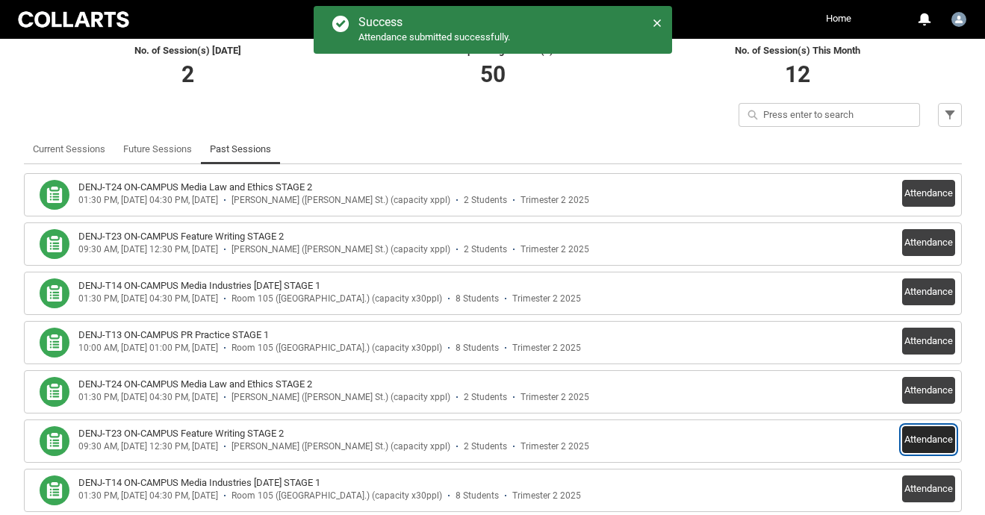
click at [932, 452] on button "Attendance" at bounding box center [928, 440] width 53 height 27
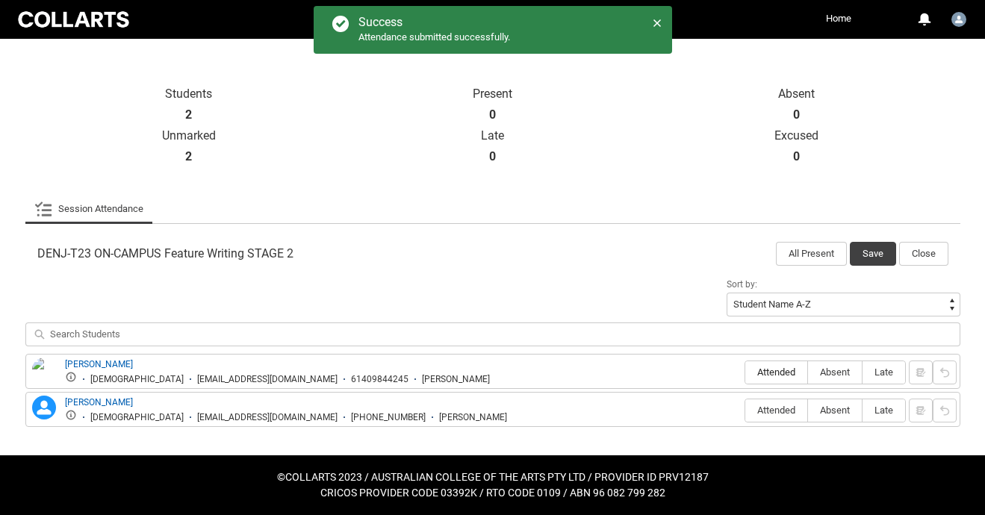
click at [771, 376] on span "Attended" at bounding box center [777, 372] width 62 height 11
click at [746, 373] on input "Attended" at bounding box center [745, 372] width 1 height 1
type lightning-radio-group "Attended"
radio input "true"
click at [868, 256] on button "Save" at bounding box center [873, 254] width 46 height 24
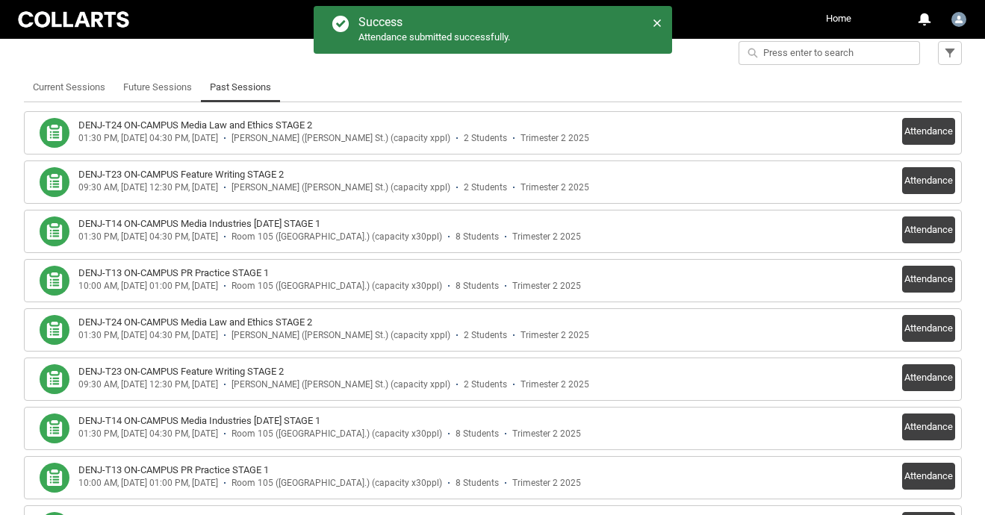
scroll to position [413, 0]
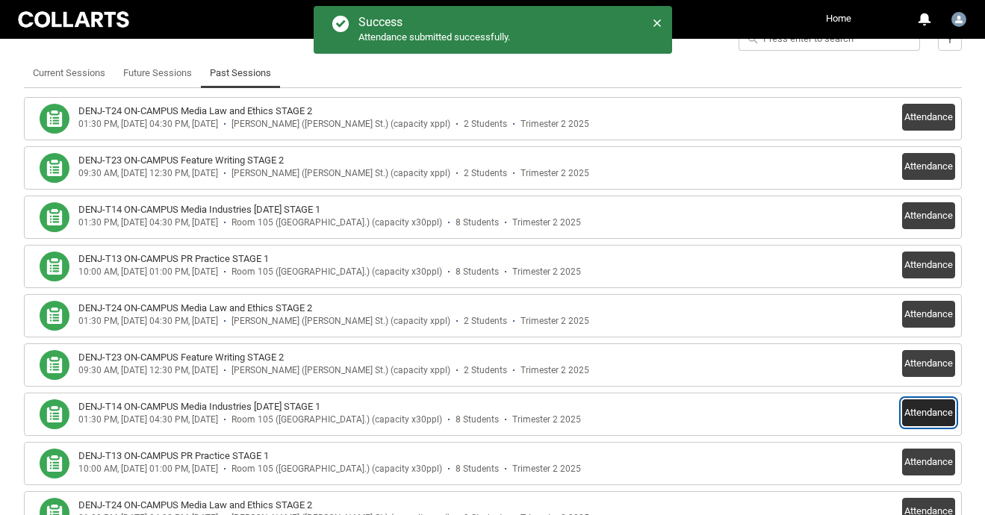
click at [924, 408] on button "Attendance" at bounding box center [928, 413] width 53 height 27
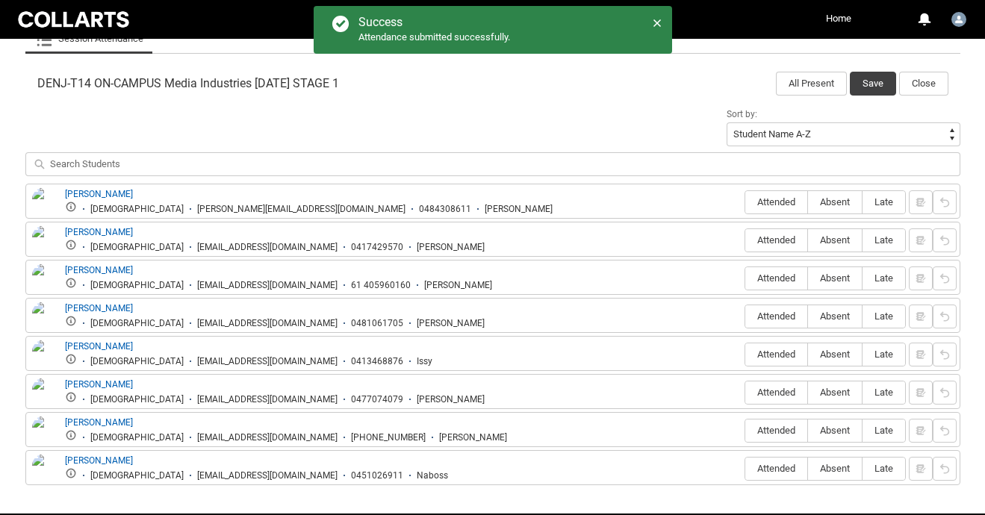
scroll to position [470, 0]
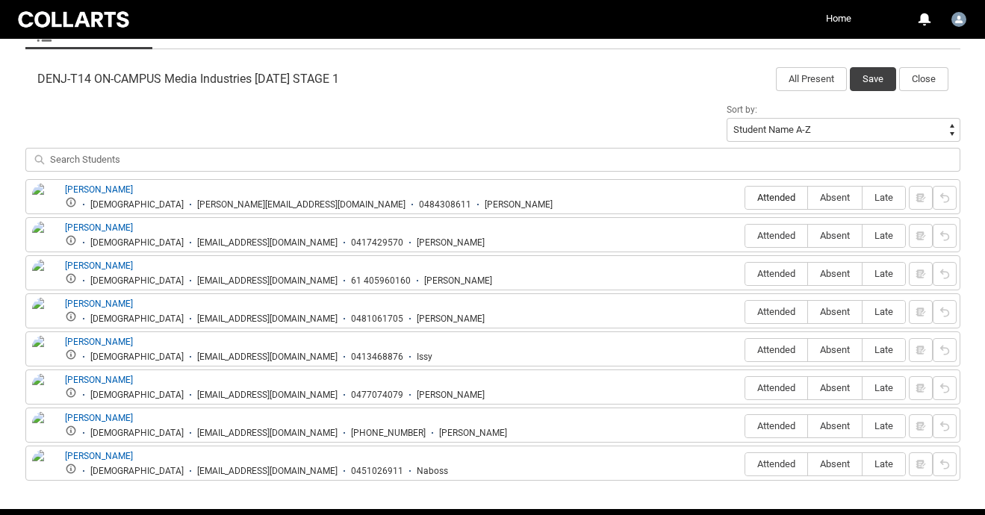
click at [773, 196] on span "Attended" at bounding box center [777, 197] width 62 height 11
click at [746, 197] on input "Attended" at bounding box center [745, 197] width 1 height 1
type lightning-radio-group "Attended"
radio input "true"
click at [774, 234] on span "Attended" at bounding box center [777, 235] width 62 height 11
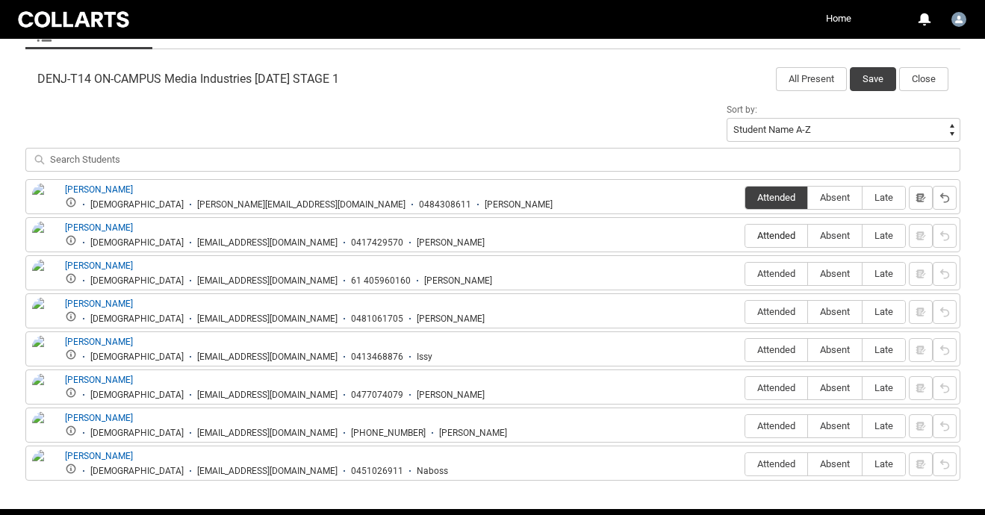
click at [746, 235] on input "Attended" at bounding box center [745, 235] width 1 height 1
type lightning-radio-group "Attended"
radio input "true"
click at [830, 273] on span "Absent" at bounding box center [835, 273] width 54 height 11
click at [808, 273] on input "Absent" at bounding box center [808, 273] width 1 height 1
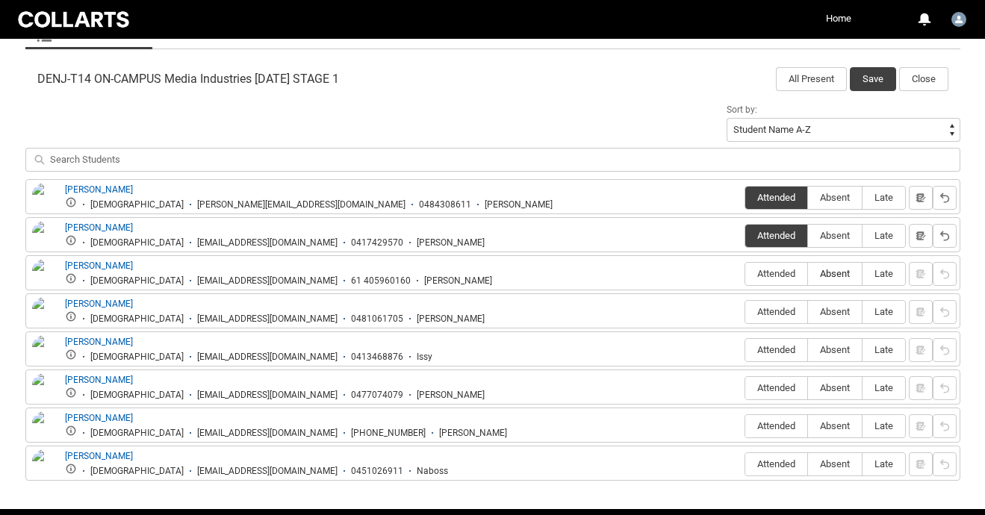
type lightning-radio-group "Absent"
radio input "true"
click at [776, 308] on span "Attended" at bounding box center [777, 311] width 62 height 11
click at [746, 312] on input "Attended" at bounding box center [745, 312] width 1 height 1
type lightning-radio-group "Attended"
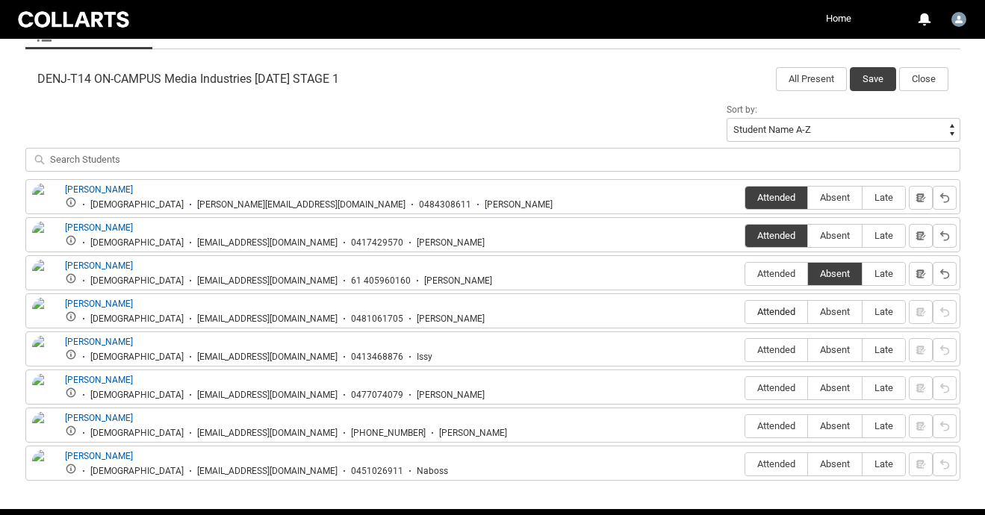
radio input "true"
click at [829, 350] on span "Absent" at bounding box center [835, 349] width 54 height 11
click at [808, 350] on input "Absent" at bounding box center [808, 350] width 1 height 1
type lightning-radio-group "Absent"
radio input "true"
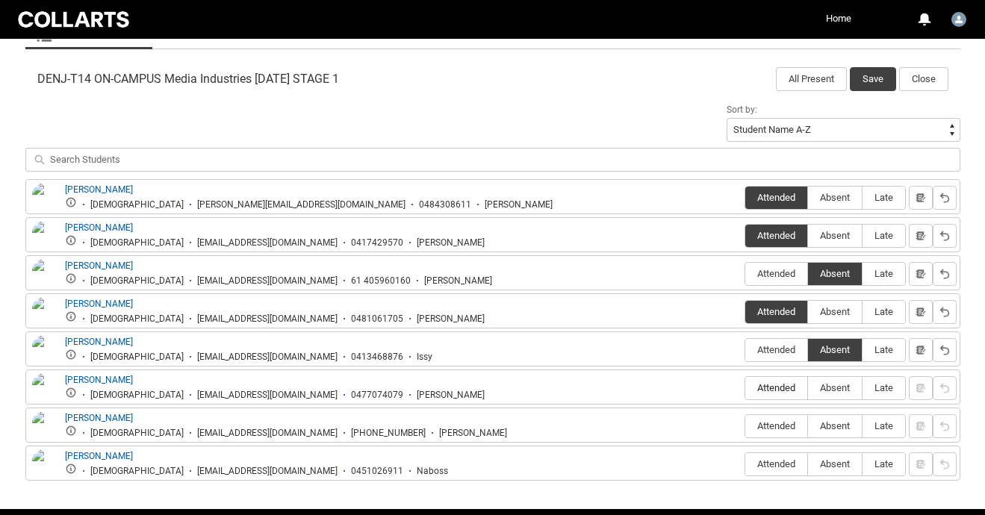
click at [769, 379] on label "Attended" at bounding box center [777, 388] width 62 height 23
click at [746, 388] on input "Attended" at bounding box center [745, 388] width 1 height 1
type lightning-radio-group "Attended"
radio input "true"
click at [763, 427] on span "Attended" at bounding box center [777, 426] width 62 height 11
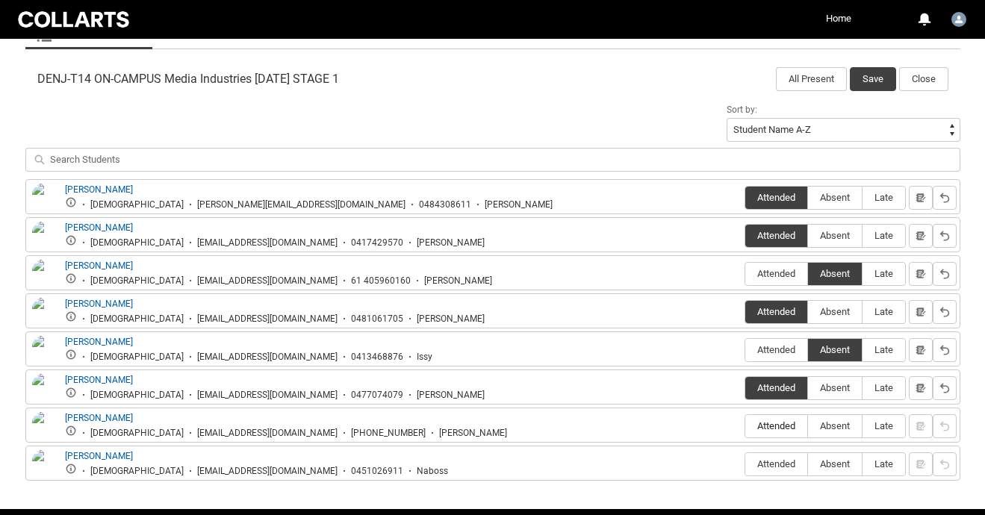
click at [746, 427] on input "Attended" at bounding box center [745, 426] width 1 height 1
type lightning-radio-group "Attended"
radio input "true"
click at [838, 460] on span "Absent" at bounding box center [835, 464] width 54 height 11
click at [808, 464] on input "Absent" at bounding box center [808, 464] width 1 height 1
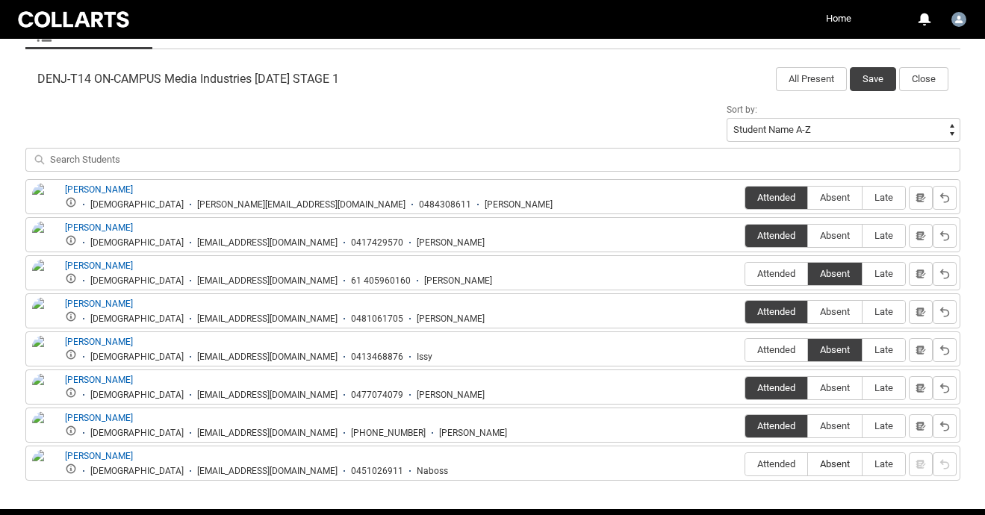
type lightning-radio-group "Absent"
radio input "true"
click at [868, 77] on button "Save" at bounding box center [873, 79] width 46 height 24
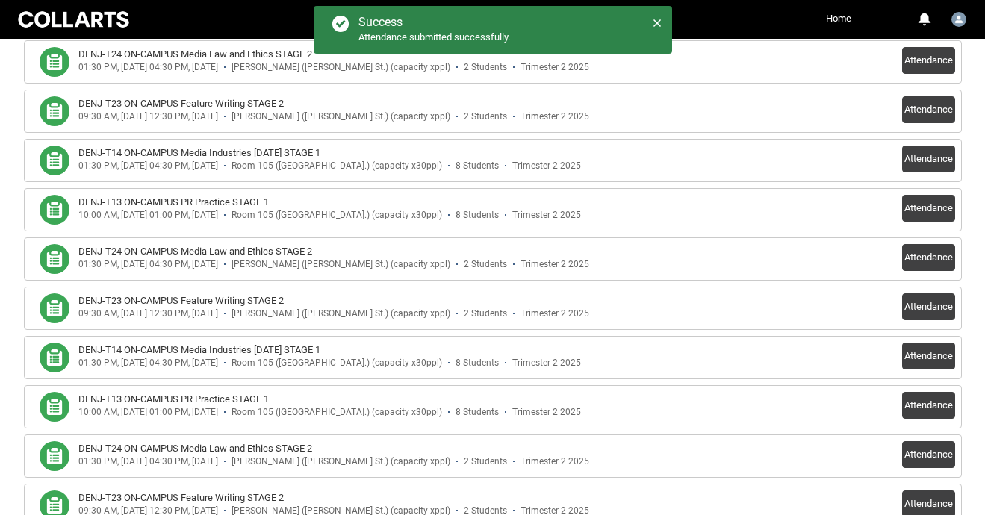
scroll to position [482, 0]
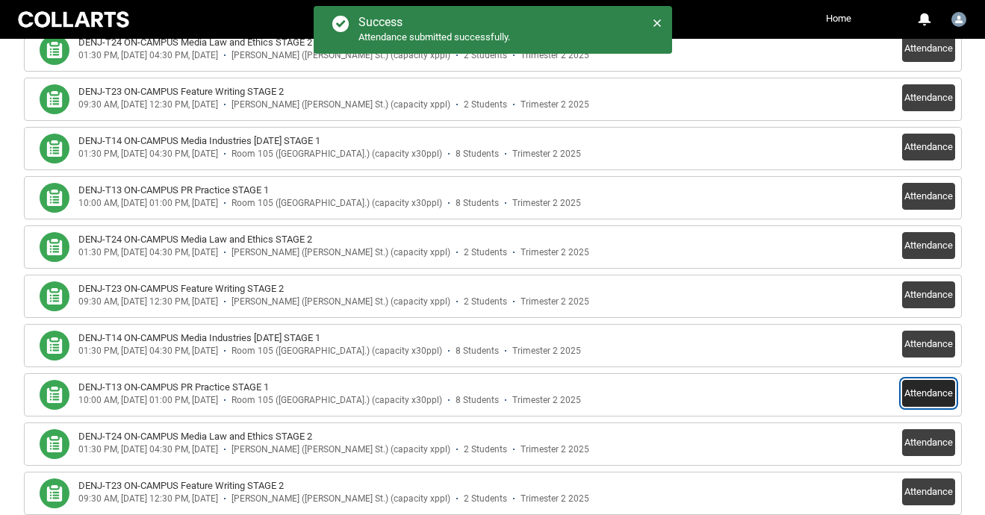
click at [935, 395] on button "Attendance" at bounding box center [928, 393] width 53 height 27
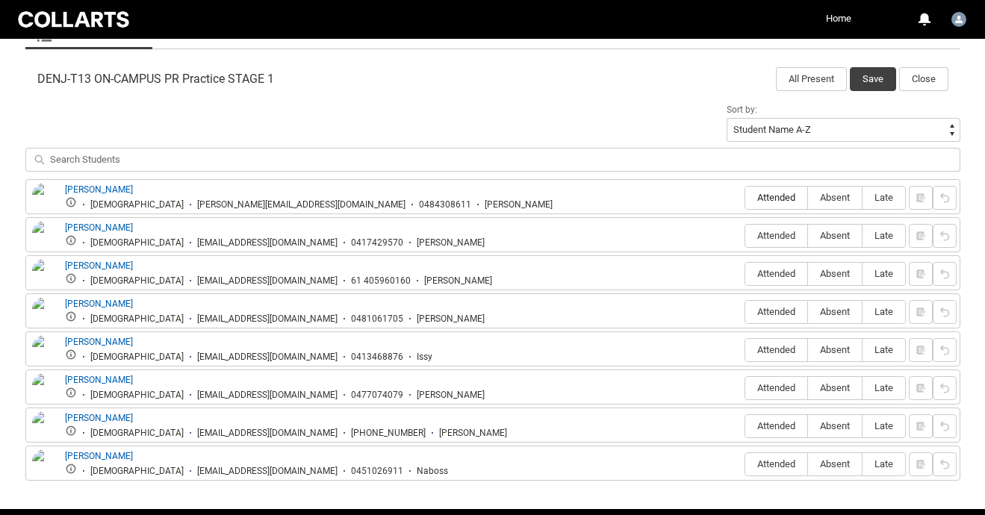
click at [771, 194] on span "Attended" at bounding box center [777, 197] width 62 height 11
click at [746, 197] on input "Attended" at bounding box center [745, 197] width 1 height 1
type lightning-radio-group "Attended"
radio input "true"
click at [769, 235] on span "Attended" at bounding box center [777, 235] width 62 height 11
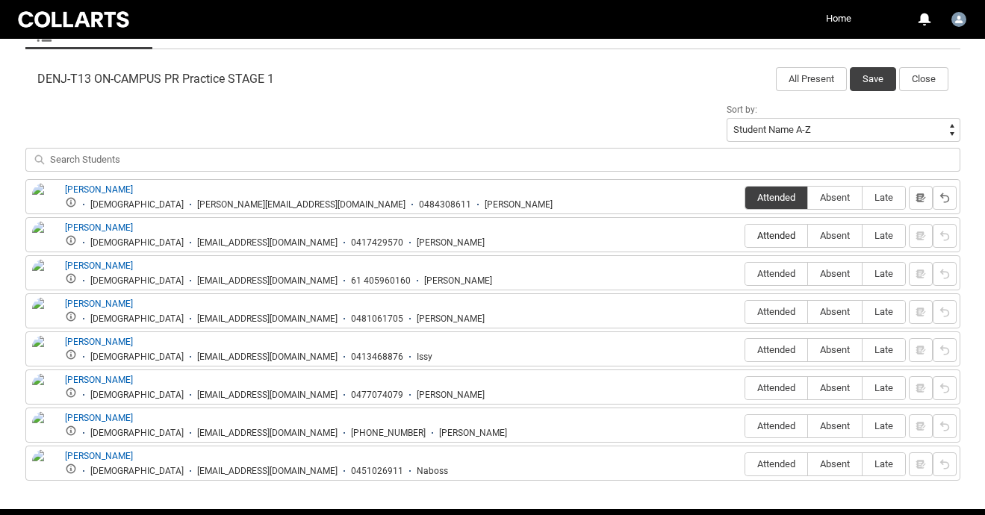
click at [746, 235] on input "Attended" at bounding box center [745, 235] width 1 height 1
type lightning-radio-group "Attended"
radio input "true"
click at [834, 276] on span "Absent" at bounding box center [835, 273] width 54 height 11
click at [808, 274] on input "Absent" at bounding box center [808, 273] width 1 height 1
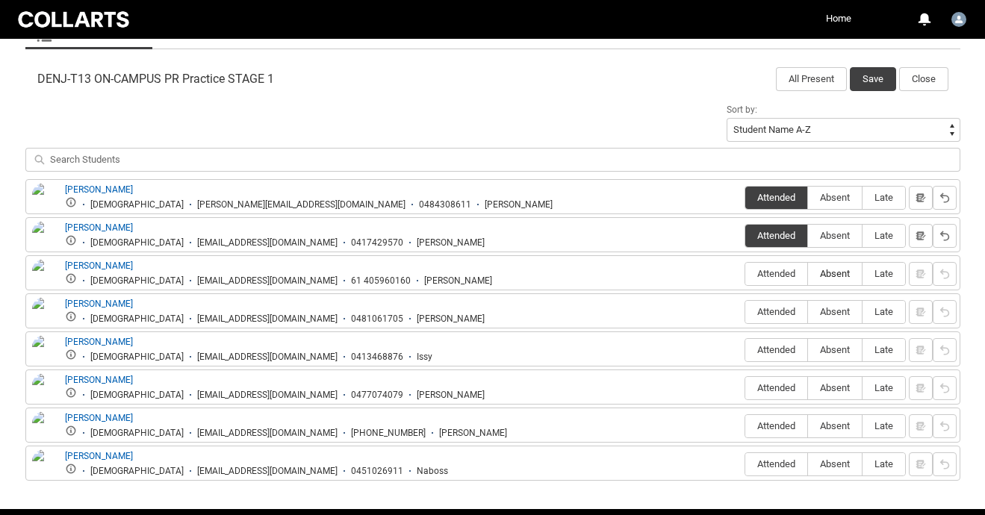
type lightning-radio-group "Absent"
radio input "true"
click at [777, 315] on span "Attended" at bounding box center [777, 311] width 62 height 11
click at [746, 312] on input "Attended" at bounding box center [745, 312] width 1 height 1
type lightning-radio-group "Attended"
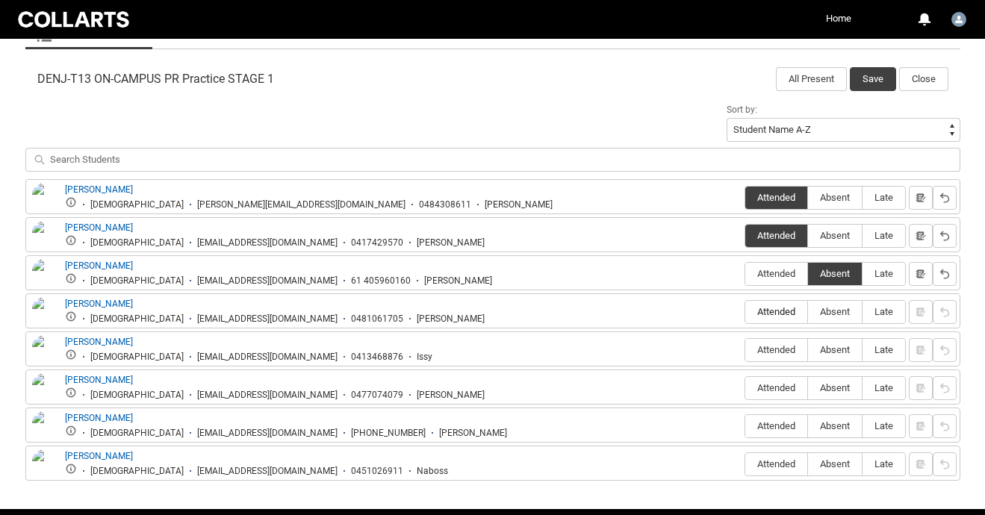
radio input "true"
click at [837, 347] on span "Absent" at bounding box center [835, 349] width 54 height 11
click at [808, 350] on input "Absent" at bounding box center [808, 350] width 1 height 1
type lightning-radio-group "Absent"
radio input "true"
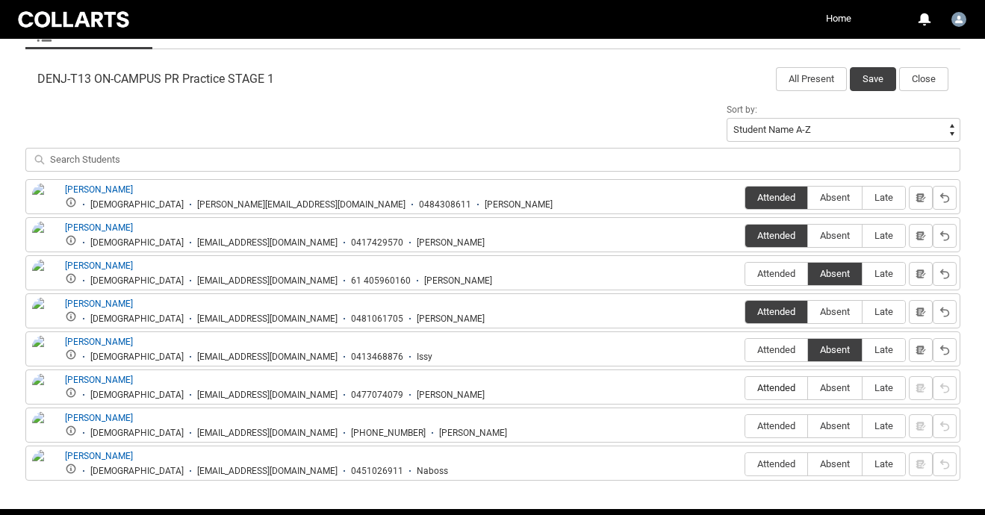
click at [763, 393] on span "Attended" at bounding box center [777, 388] width 62 height 11
click at [746, 388] on input "Attended" at bounding box center [745, 388] width 1 height 1
type lightning-radio-group "Attended"
radio input "true"
click at [764, 427] on span "Attended" at bounding box center [777, 426] width 62 height 11
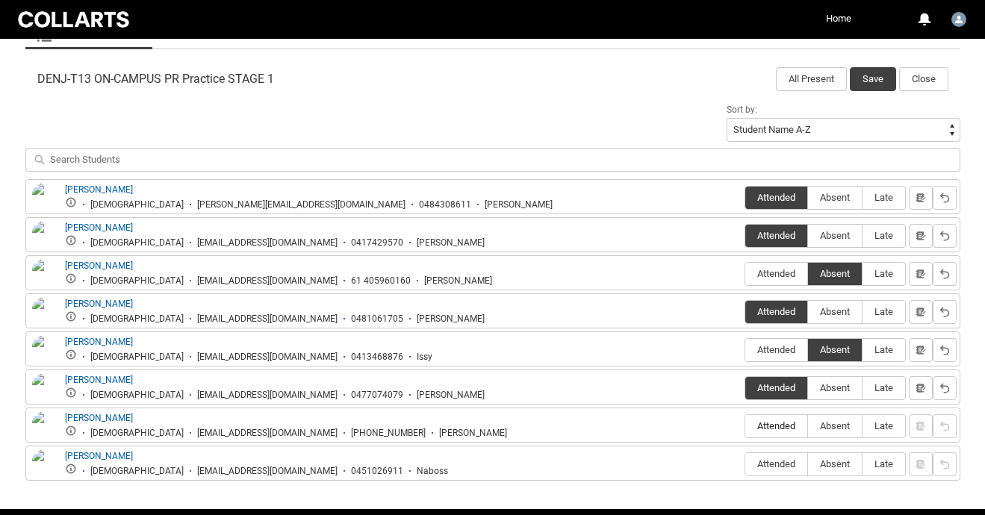
click at [746, 427] on input "Attended" at bounding box center [745, 426] width 1 height 1
type lightning-radio-group "Attended"
radio input "true"
click at [831, 458] on label "Absent" at bounding box center [835, 464] width 54 height 23
click at [808, 464] on input "Absent" at bounding box center [808, 464] width 1 height 1
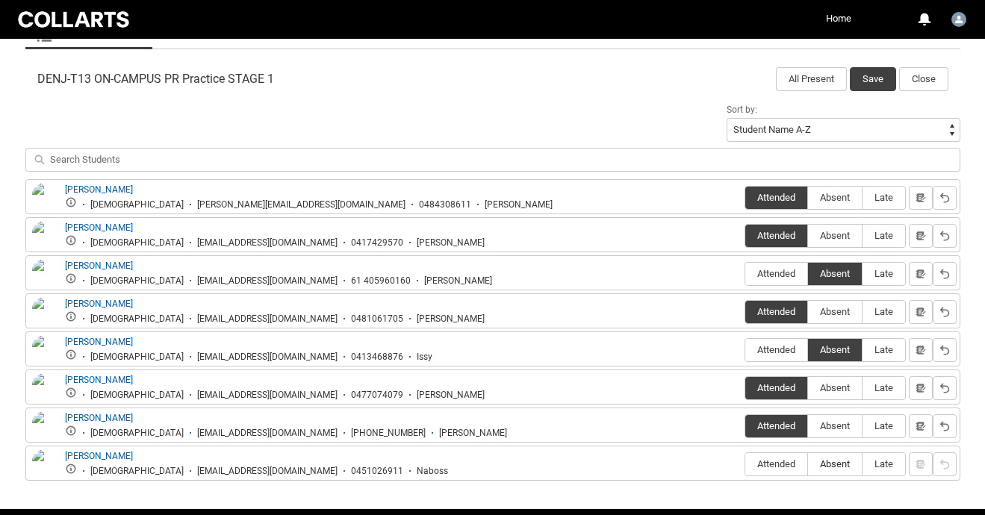
type lightning-radio-group "Absent"
radio input "true"
click at [876, 75] on button "Save" at bounding box center [873, 79] width 46 height 24
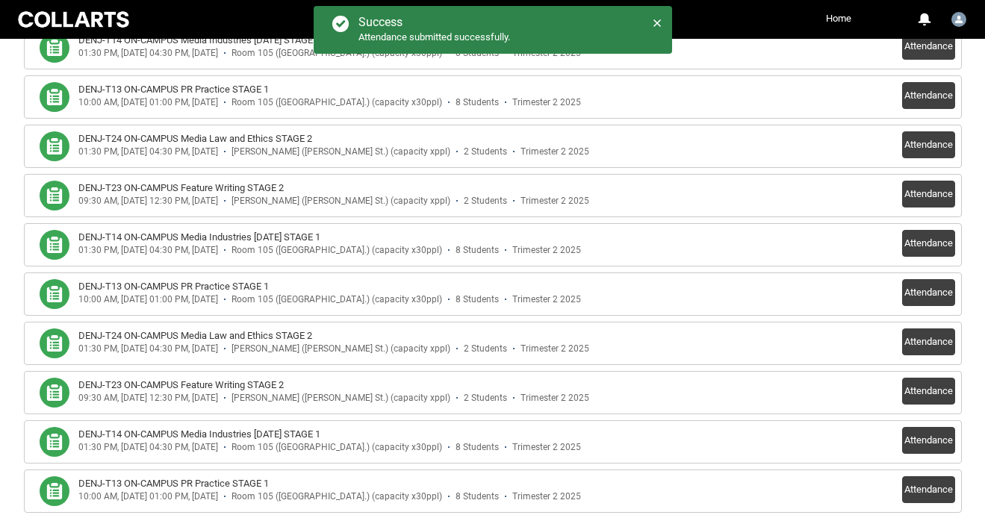
scroll to position [583, 0]
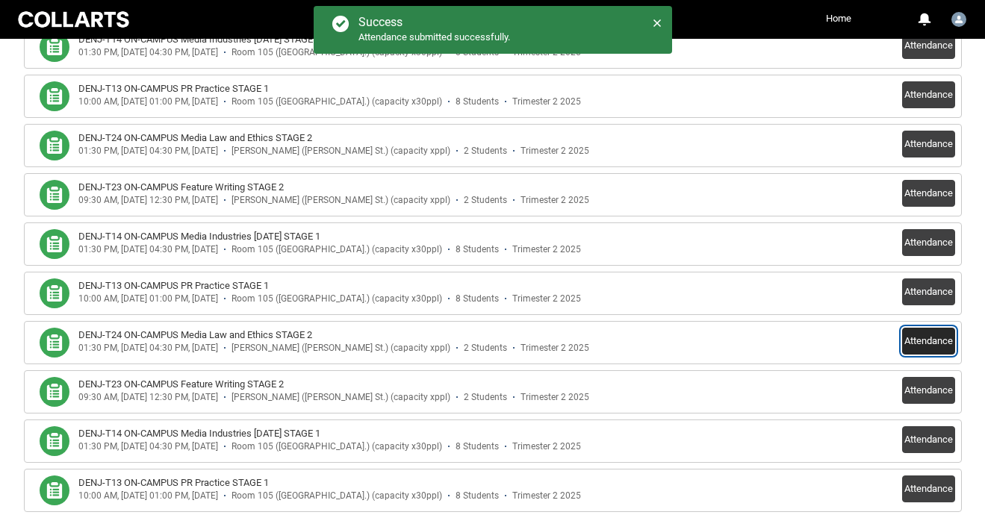
click at [917, 336] on button "Attendance" at bounding box center [928, 341] width 53 height 27
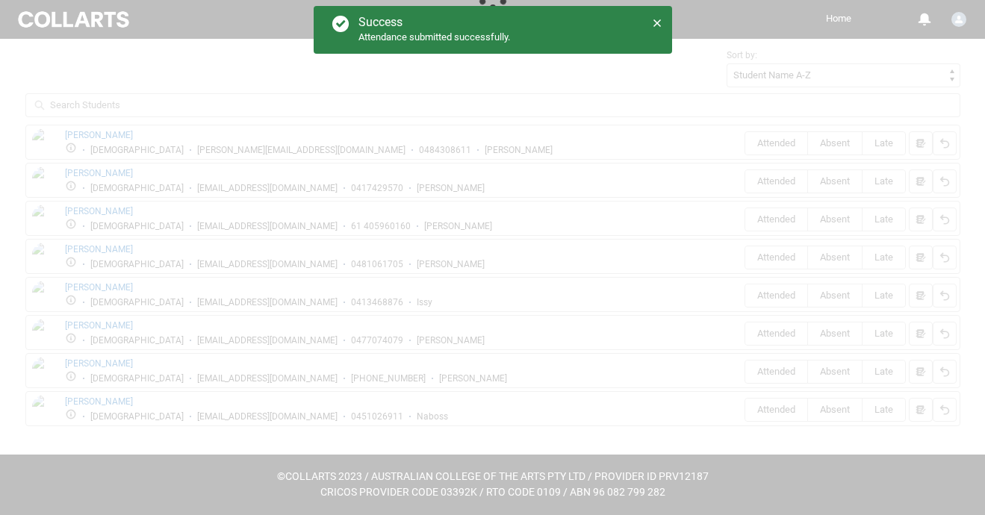
scroll to position [295, 0]
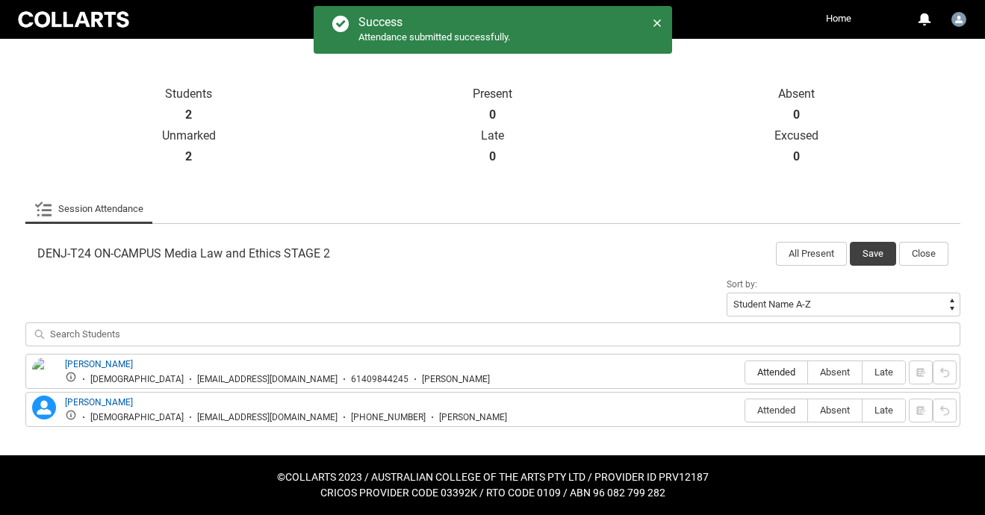
click at [771, 362] on label "Attended" at bounding box center [777, 373] width 62 height 23
click at [746, 372] on input "Attended" at bounding box center [745, 372] width 1 height 1
type lightning-radio-group "Attended"
radio input "true"
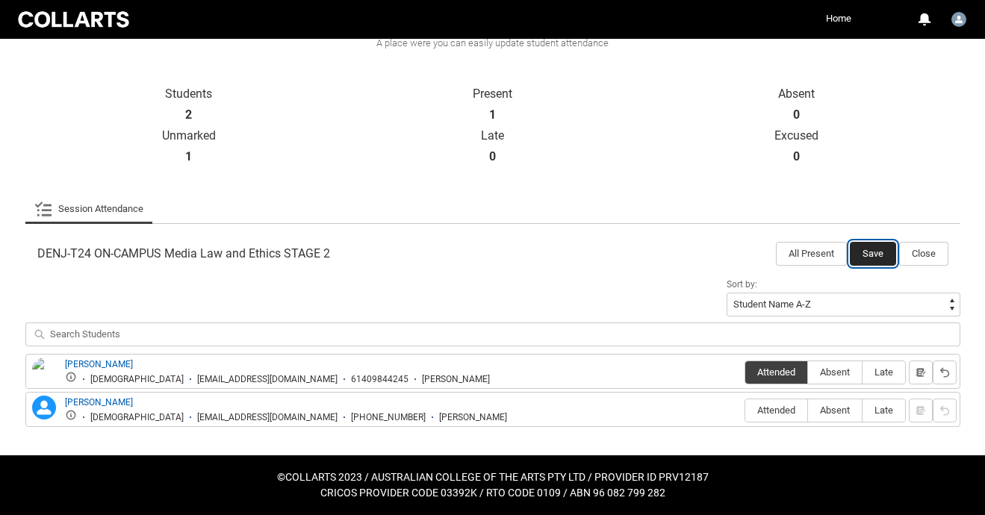
click at [876, 259] on button "Save" at bounding box center [873, 254] width 46 height 24
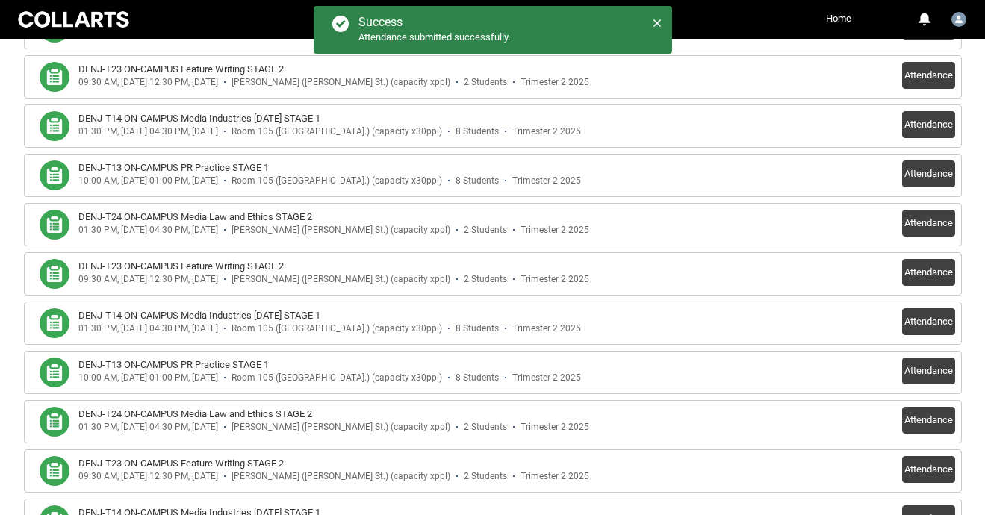
scroll to position [505, 0]
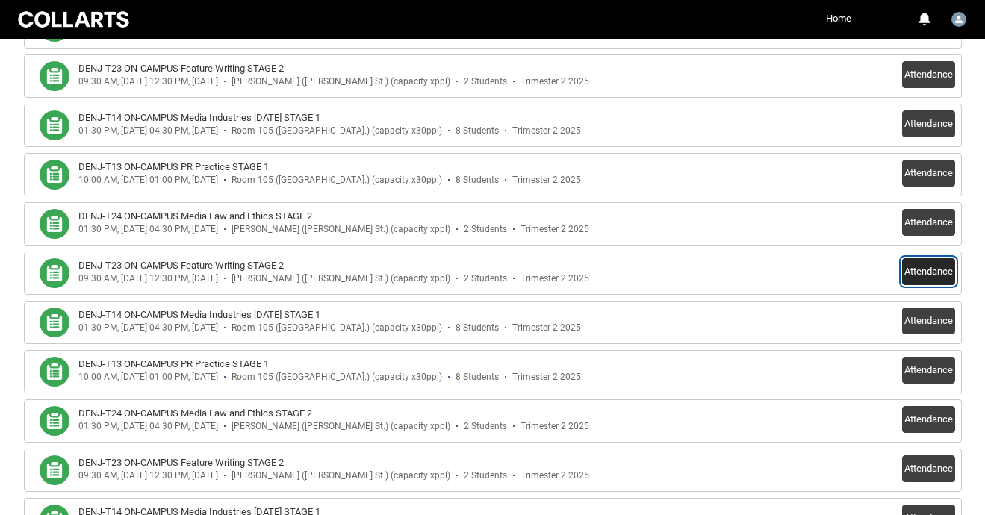
click at [935, 275] on button "Attendance" at bounding box center [928, 271] width 53 height 27
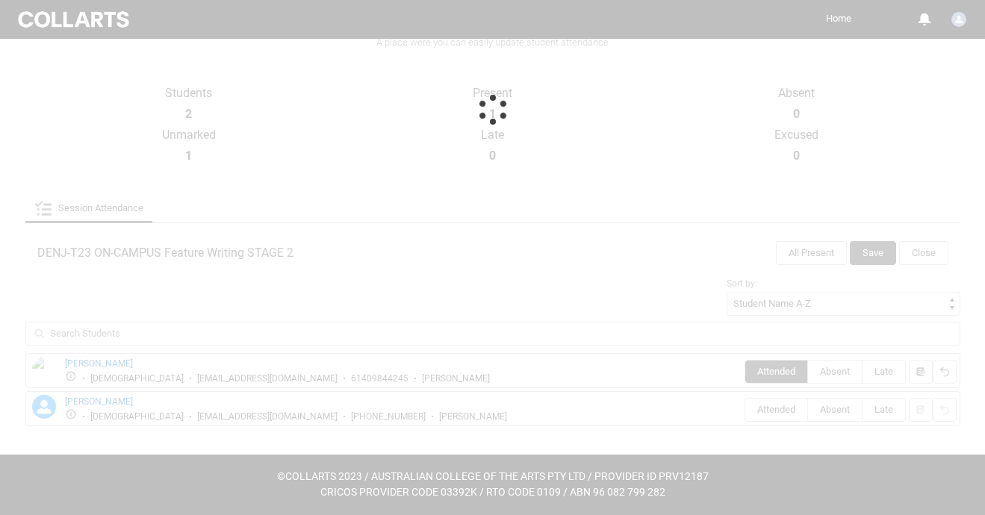
scroll to position [295, 0]
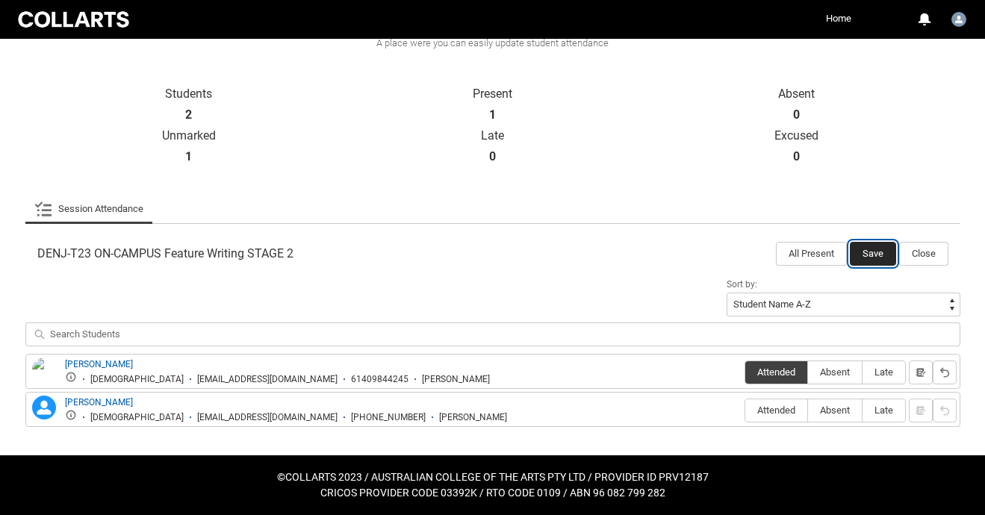
click at [870, 251] on button "Save" at bounding box center [873, 254] width 46 height 24
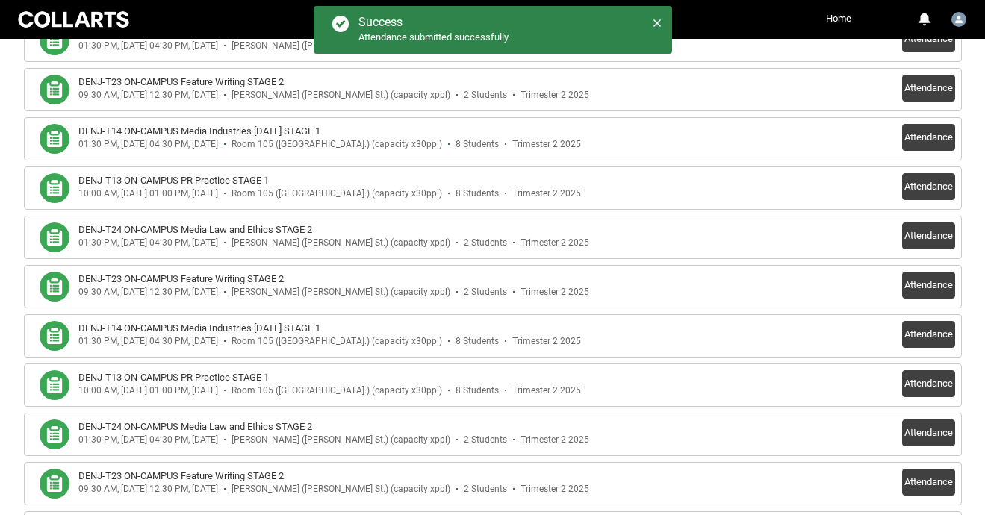
scroll to position [496, 0]
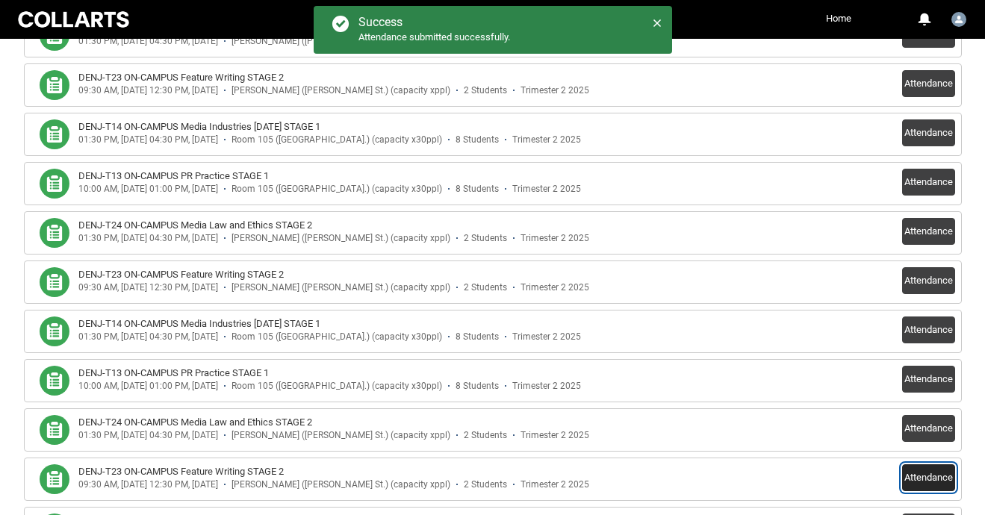
click at [917, 474] on button "Attendance" at bounding box center [928, 478] width 53 height 27
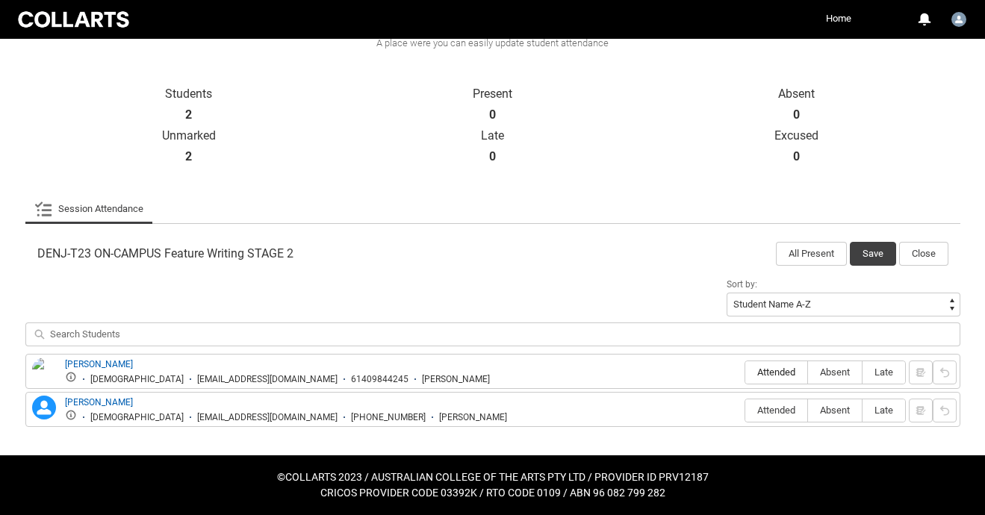
click at [775, 377] on span "Attended" at bounding box center [777, 372] width 62 height 11
click at [746, 373] on input "Attended" at bounding box center [745, 372] width 1 height 1
type lightning-radio-group "Attended"
radio input "true"
click at [867, 252] on button "Save" at bounding box center [873, 254] width 46 height 24
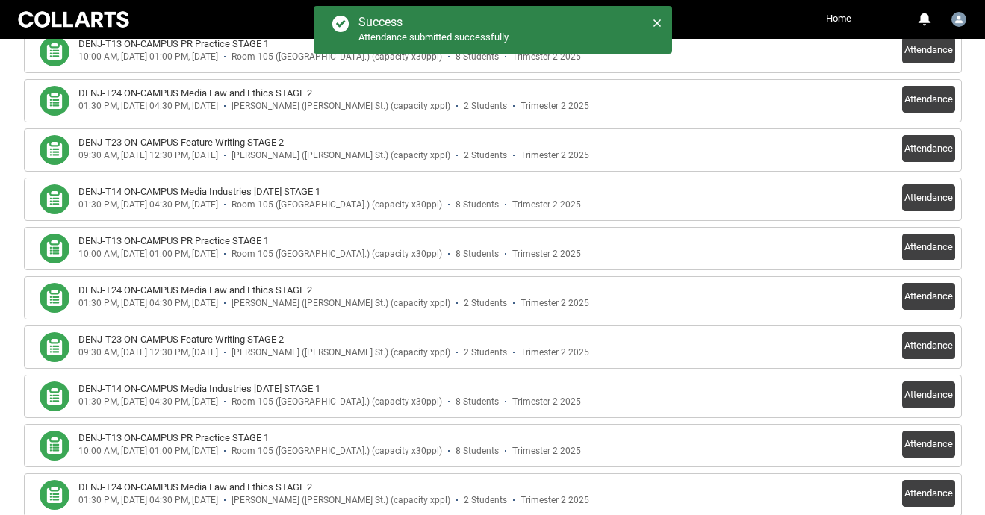
scroll to position [646, 0]
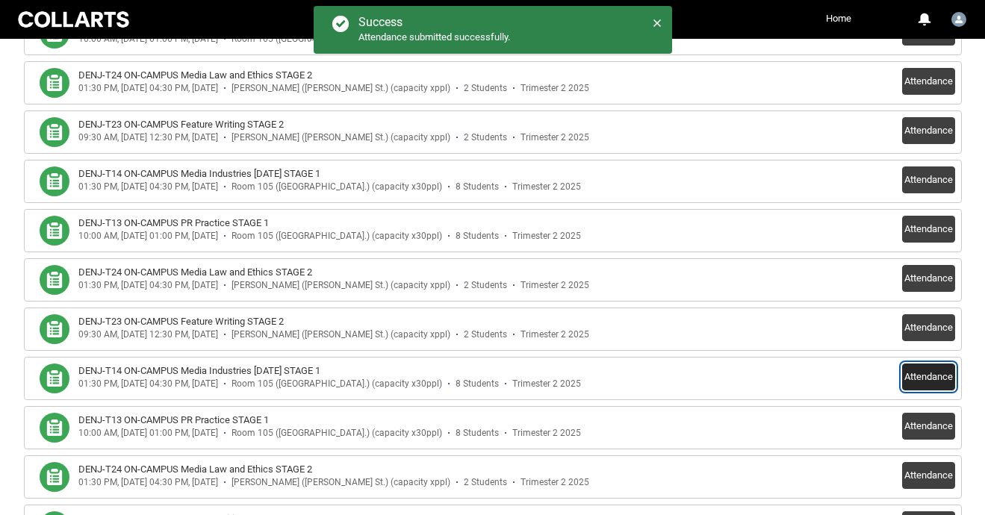
click at [920, 377] on button "Attendance" at bounding box center [928, 377] width 53 height 27
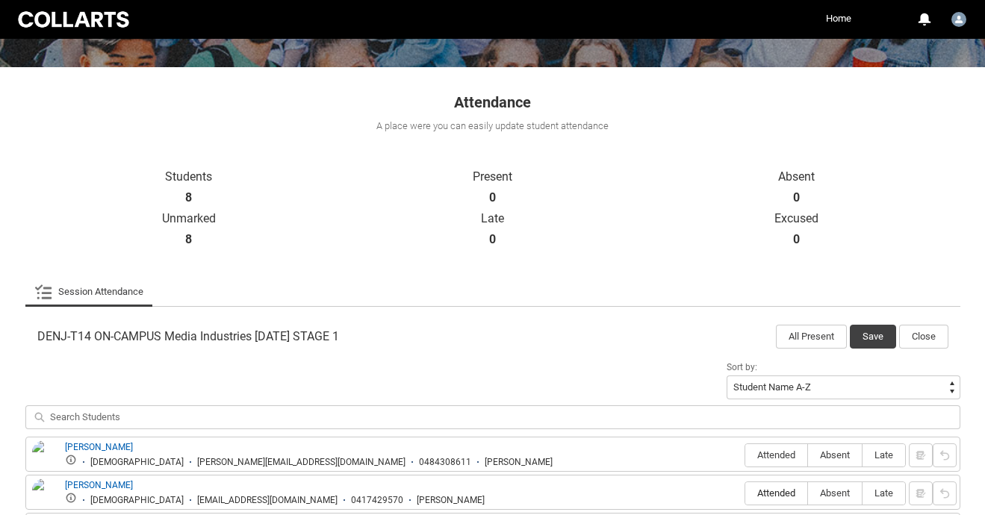
scroll to position [0, 0]
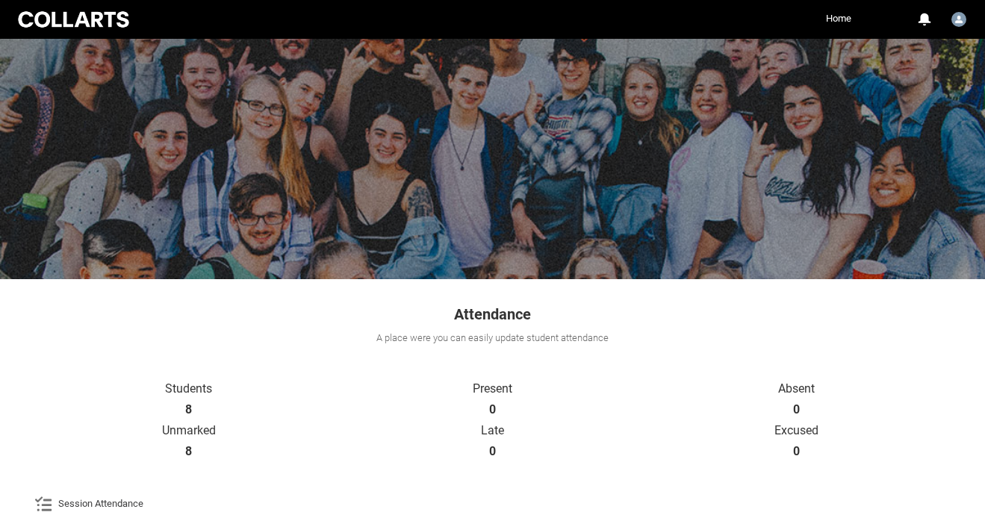
click at [93, 15] on div at bounding box center [73, 19] width 117 height 21
